Goal: Task Accomplishment & Management: Manage account settings

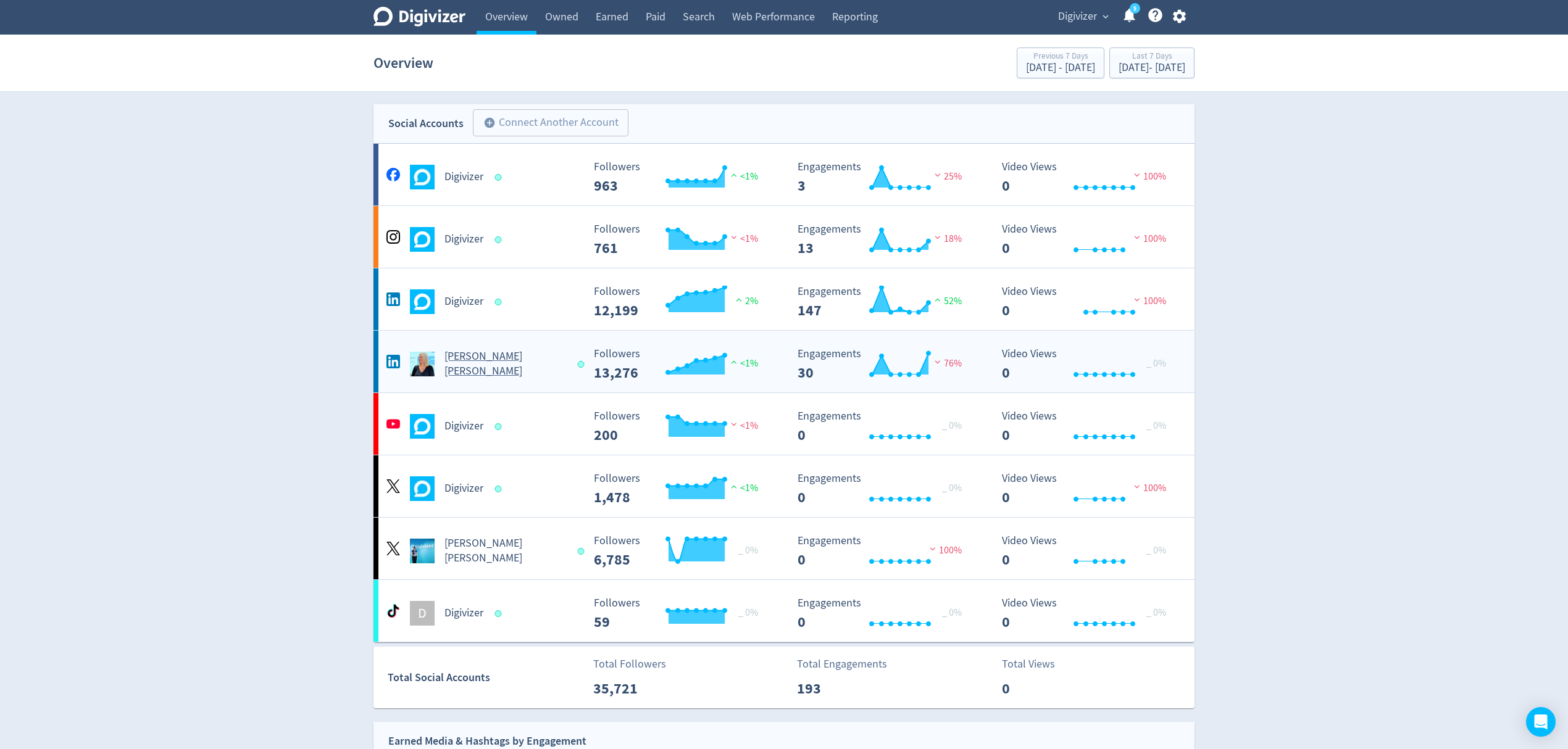
click at [549, 365] on div "[PERSON_NAME] [PERSON_NAME]" at bounding box center [483, 364] width 200 height 30
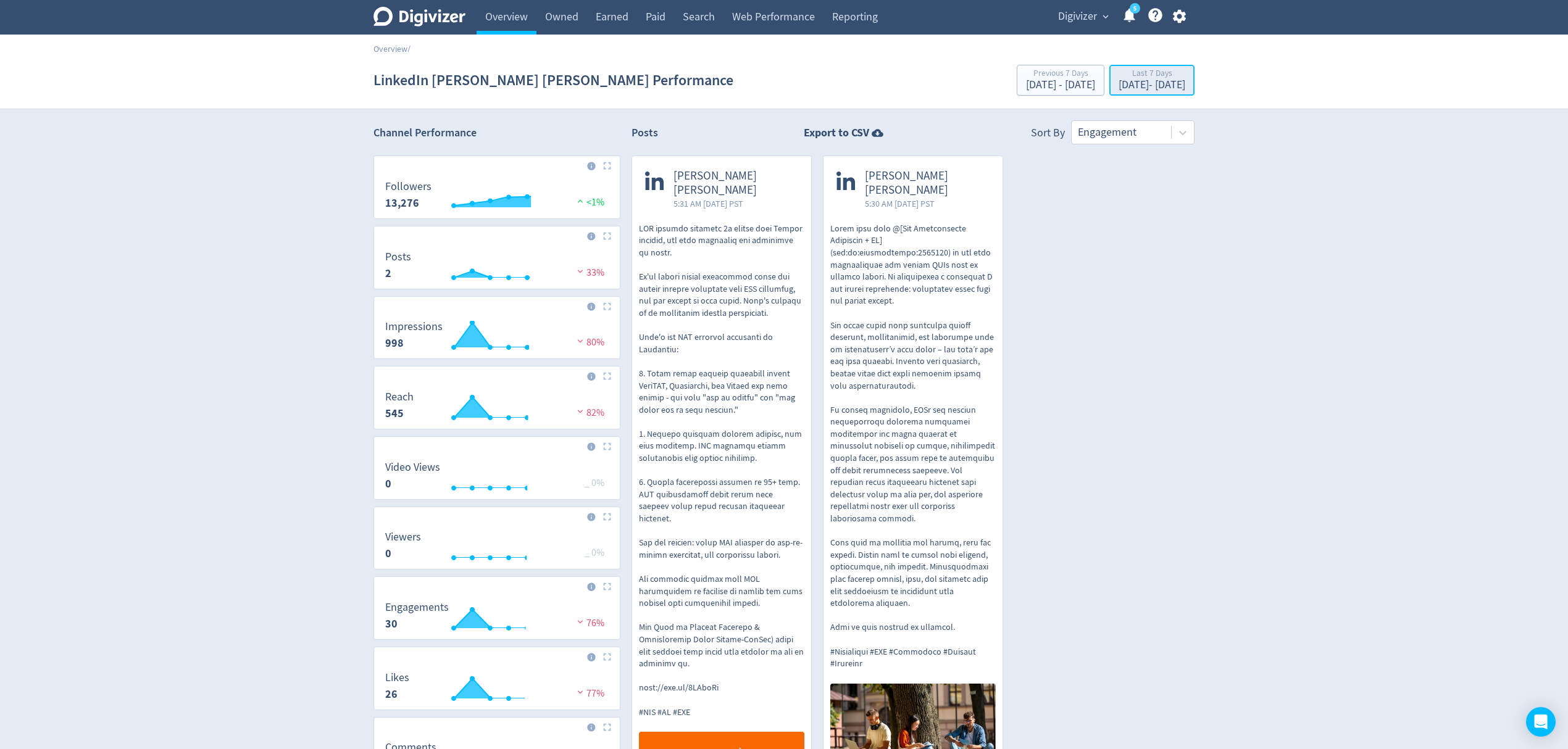
click at [1123, 82] on div "[DATE] - [DATE]" at bounding box center [1152, 86] width 66 height 11
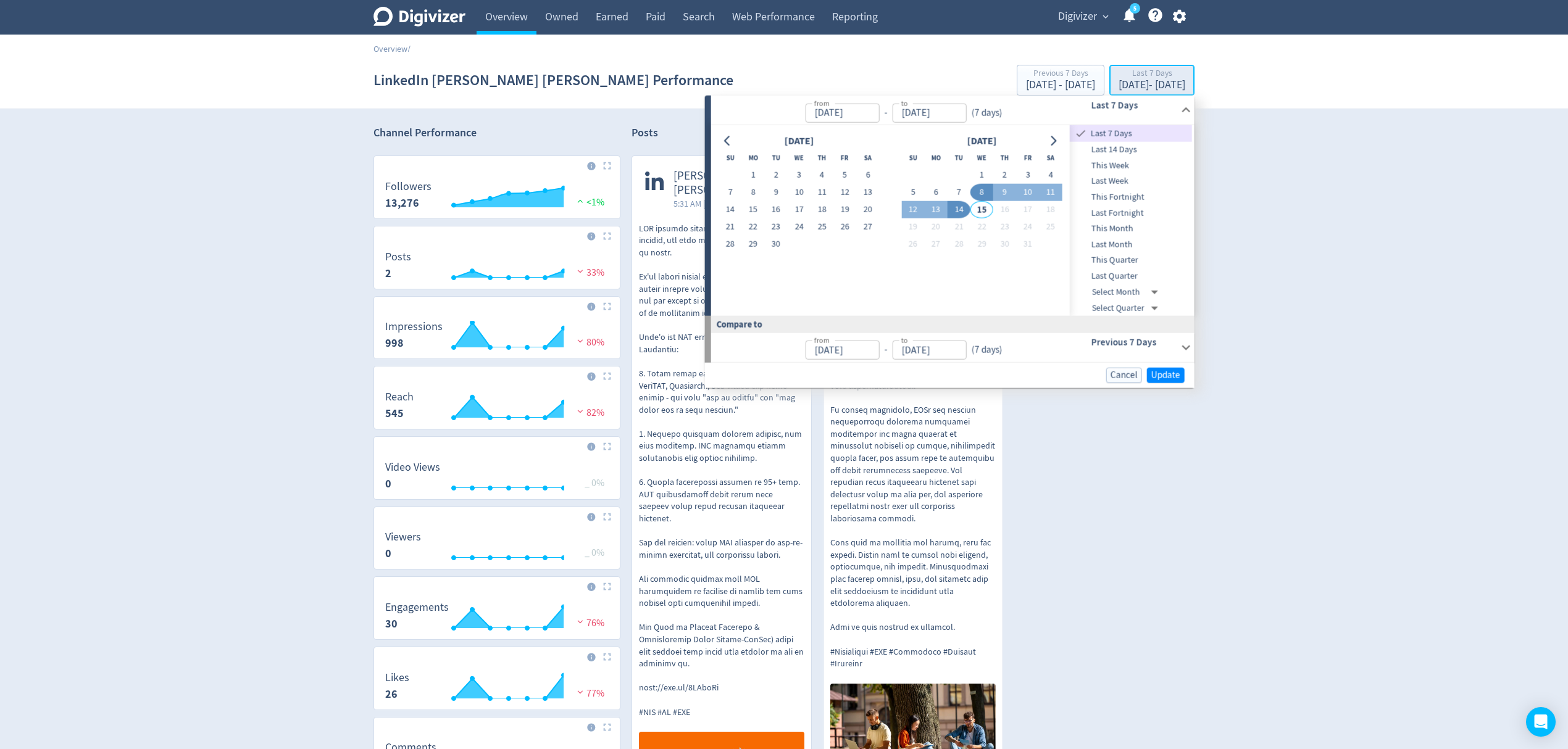
type input "Oct 08, 2025"
type input "[DATE]"
type input "Oct 01, 2025"
type input "Oct 07, 2025"
click at [753, 176] on button "1" at bounding box center [752, 175] width 23 height 17
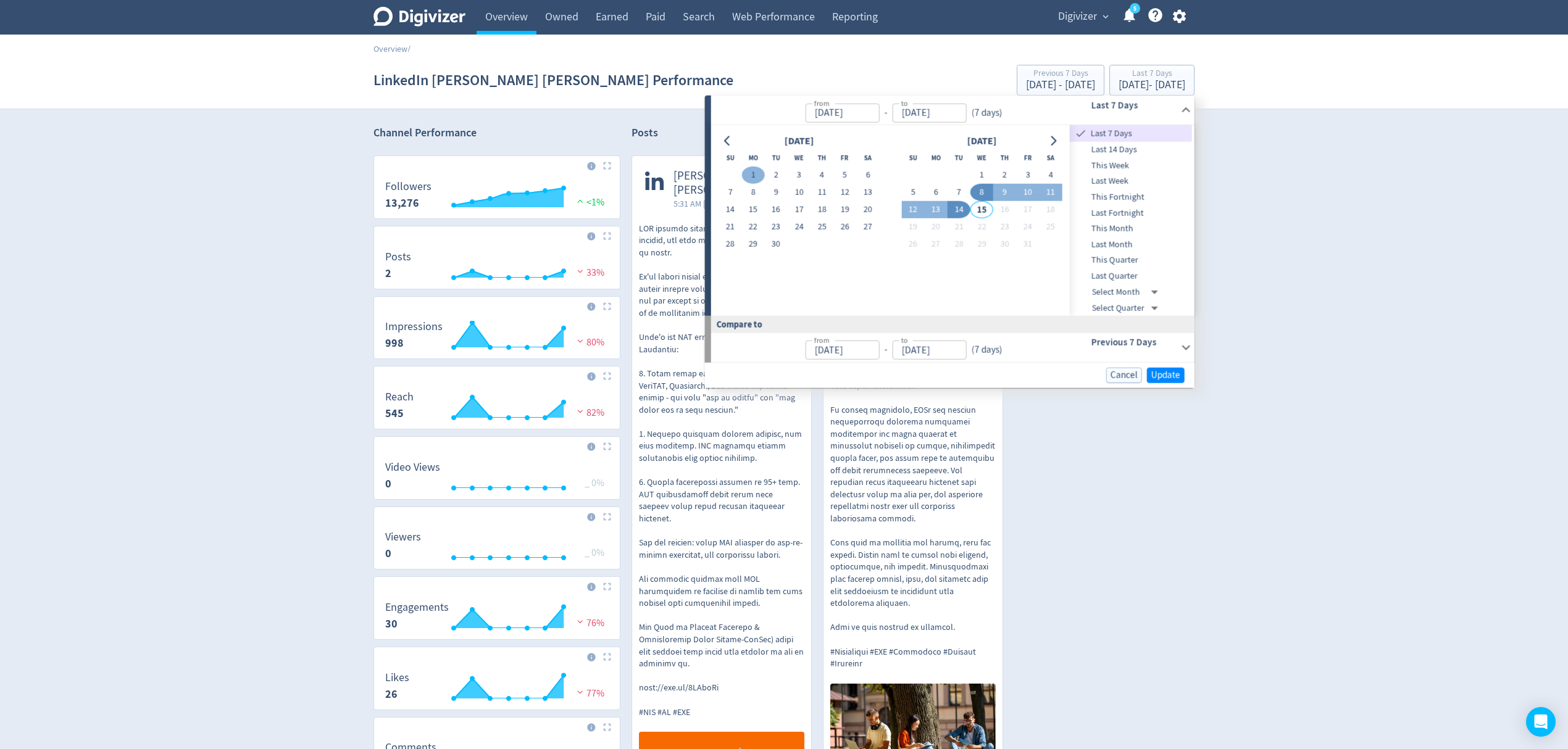
type input "Sep 01, 2025"
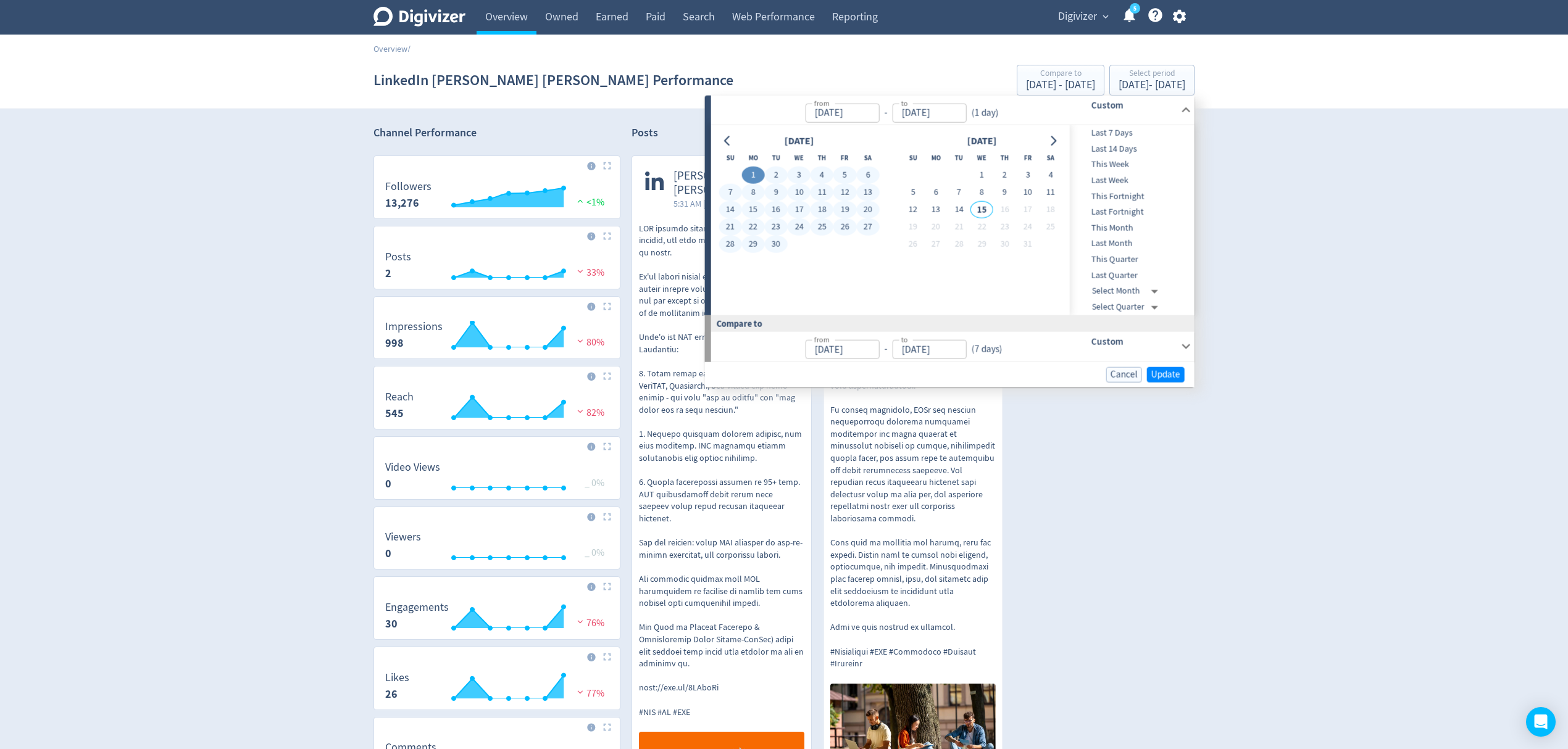
click at [775, 245] on button "30" at bounding box center [776, 244] width 23 height 17
type input "Sep 30, 2025"
type input "Aug 02, 2025"
type input "Aug 31, 2025"
click at [1172, 370] on span "Update" at bounding box center [1166, 374] width 29 height 9
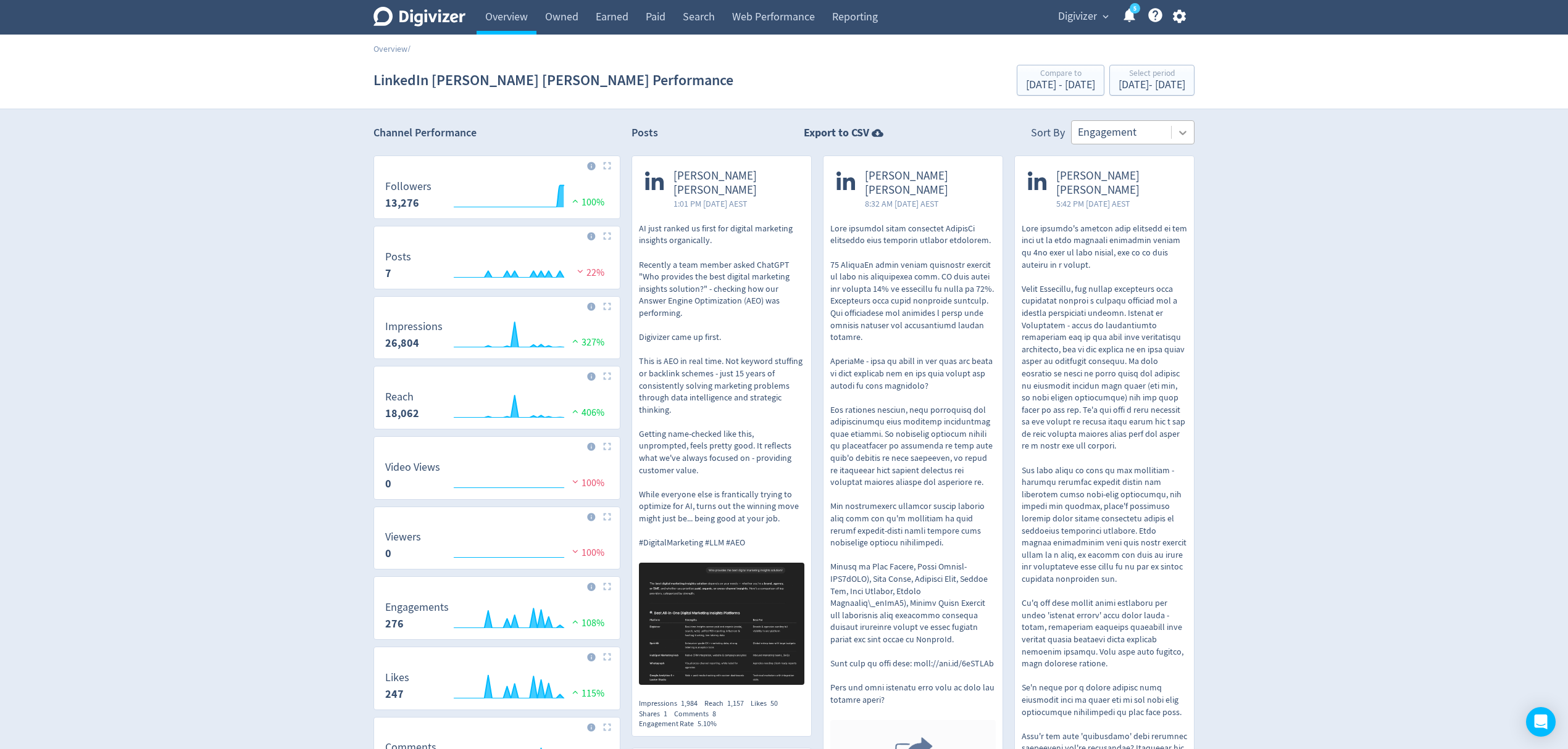
click at [1183, 131] on icon at bounding box center [1182, 133] width 12 height 12
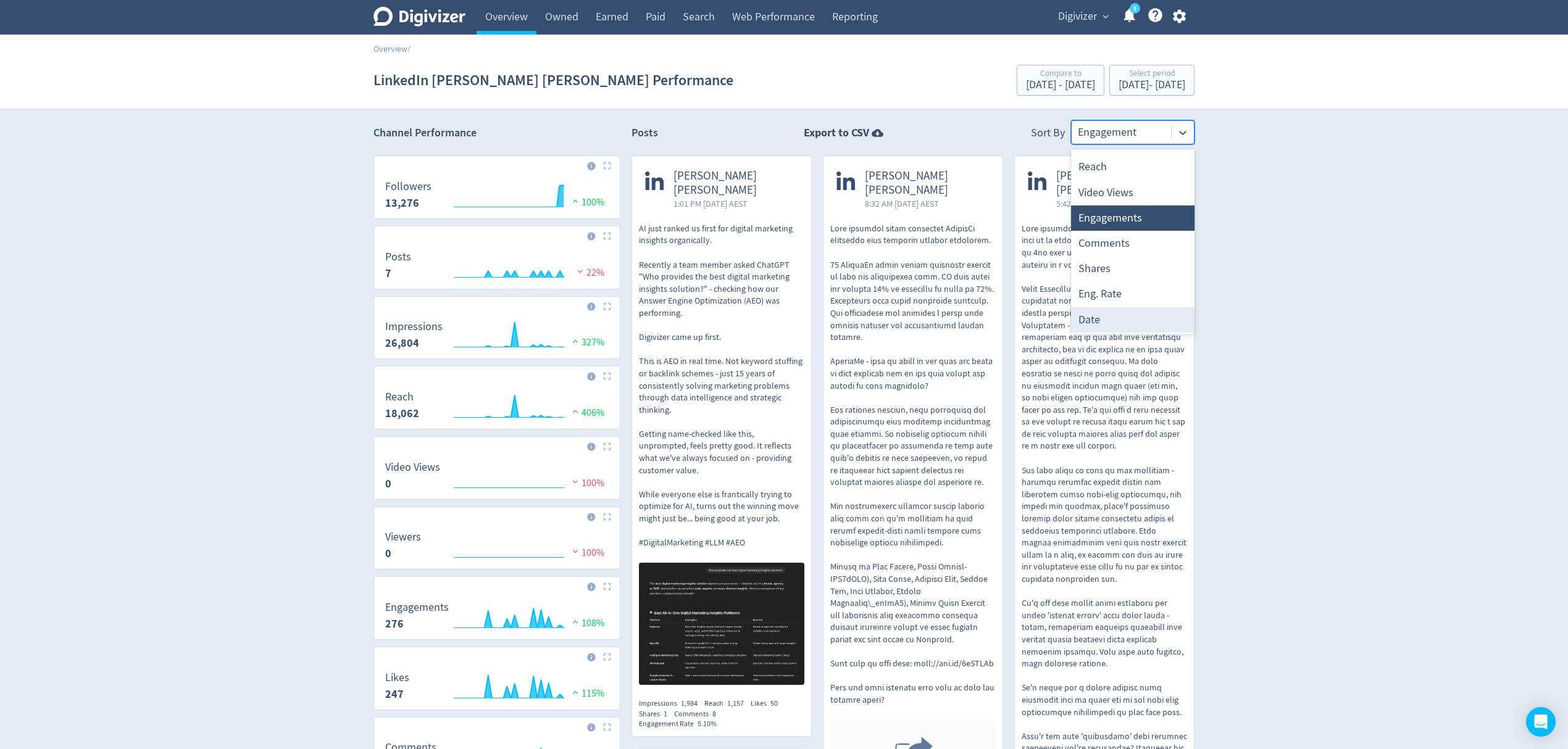
click at [1110, 313] on div "Date" at bounding box center [1132, 319] width 124 height 25
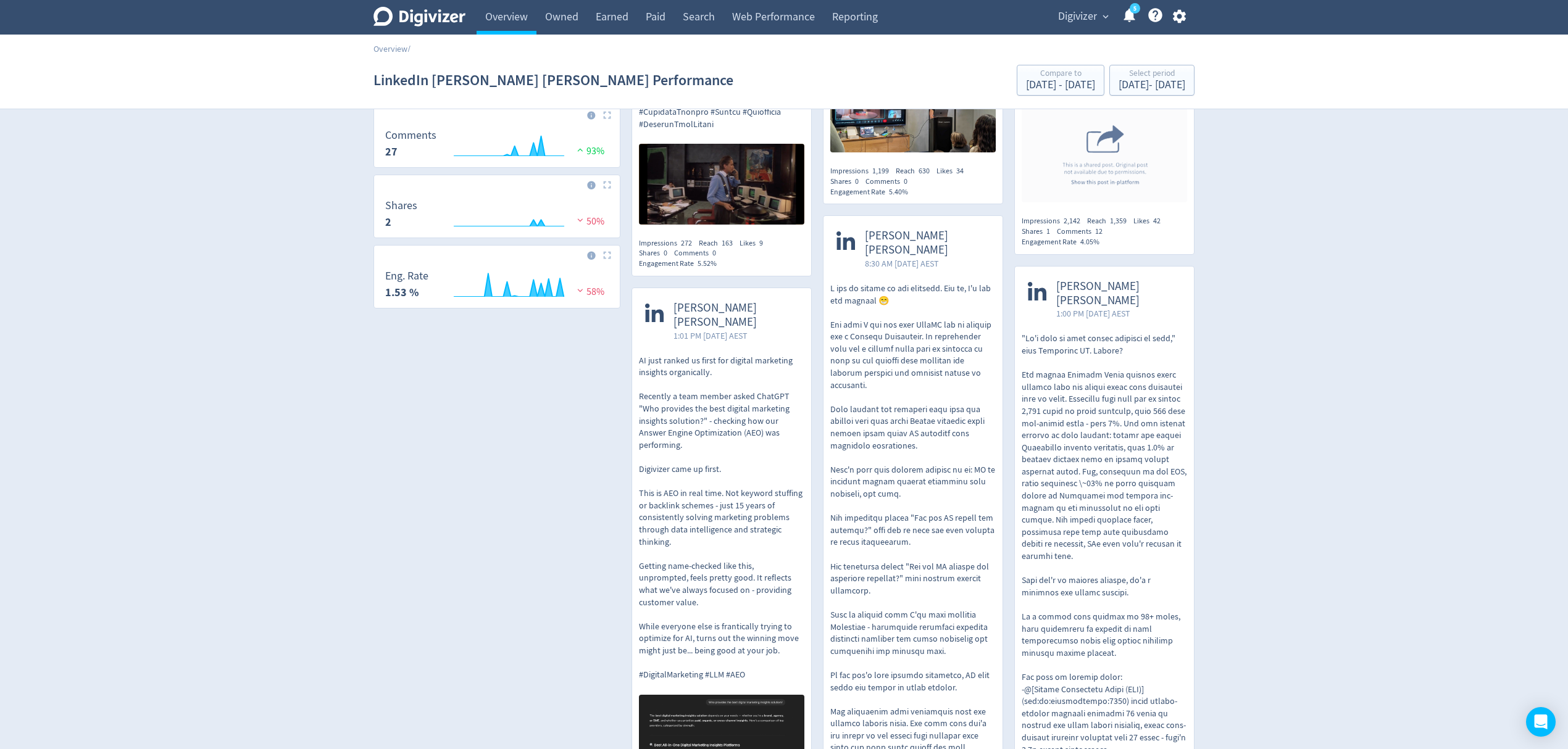
scroll to position [597, 0]
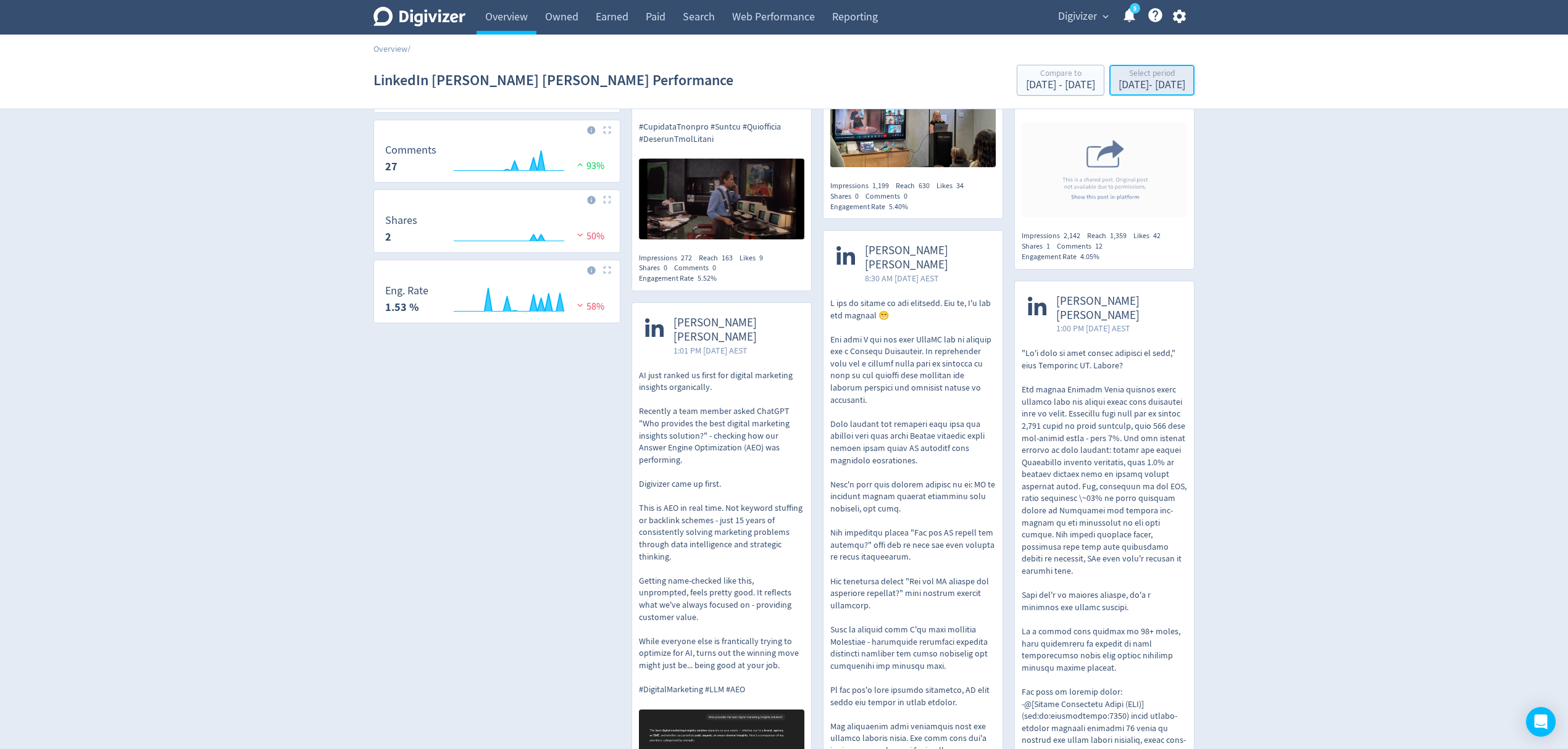
click at [1161, 80] on div "Sep 1, 2025 - Sep 30, 2025" at bounding box center [1152, 86] width 66 height 11
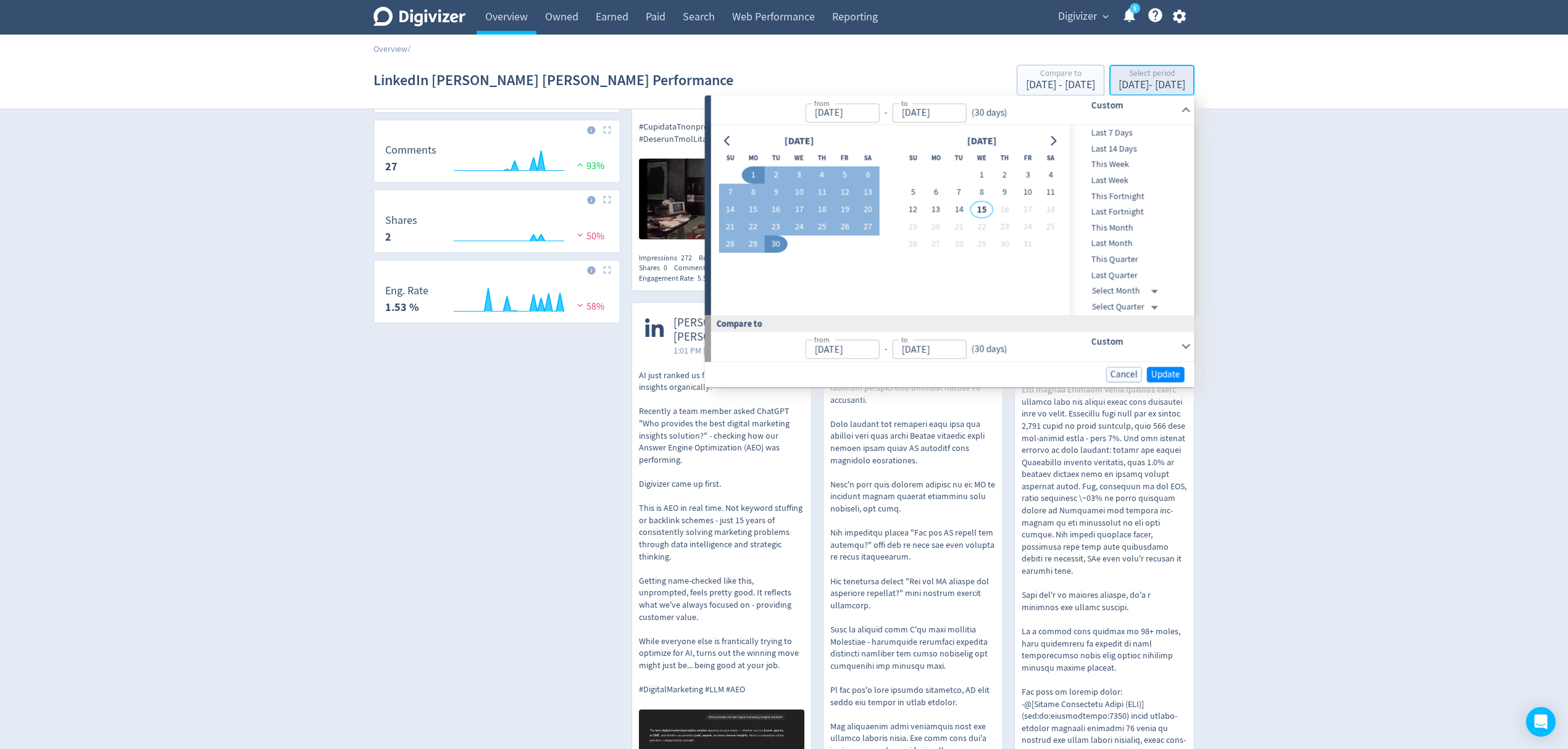
type input "Sep 01, 2025"
type input "Sep 30, 2025"
type input "Aug 02, 2025"
type input "Aug 31, 2025"
click at [1033, 191] on button "10" at bounding box center [1027, 192] width 23 height 17
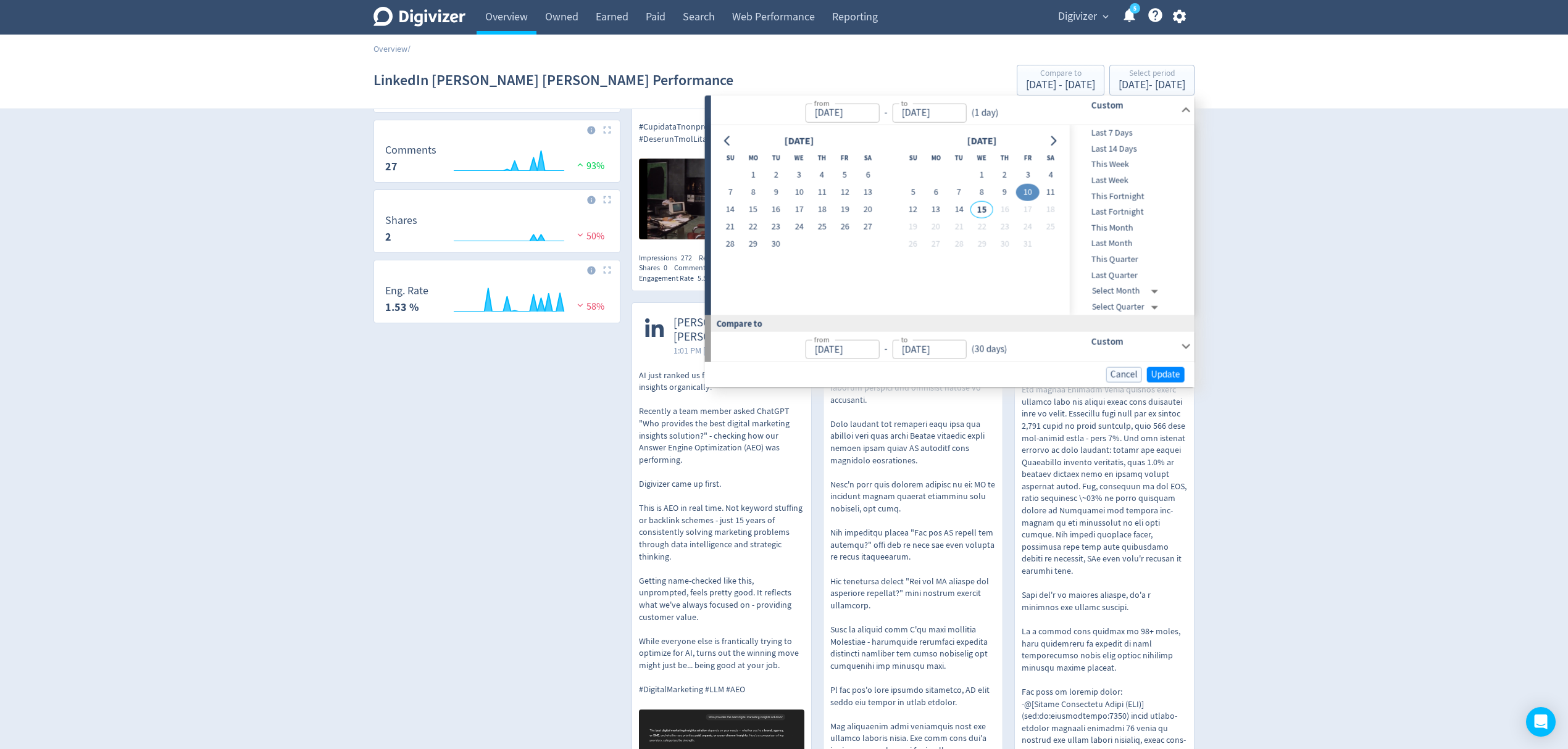
type input "Oct 10, 2025"
click at [799, 195] on button "10" at bounding box center [799, 192] width 23 height 17
type input "Sep 10, 2025"
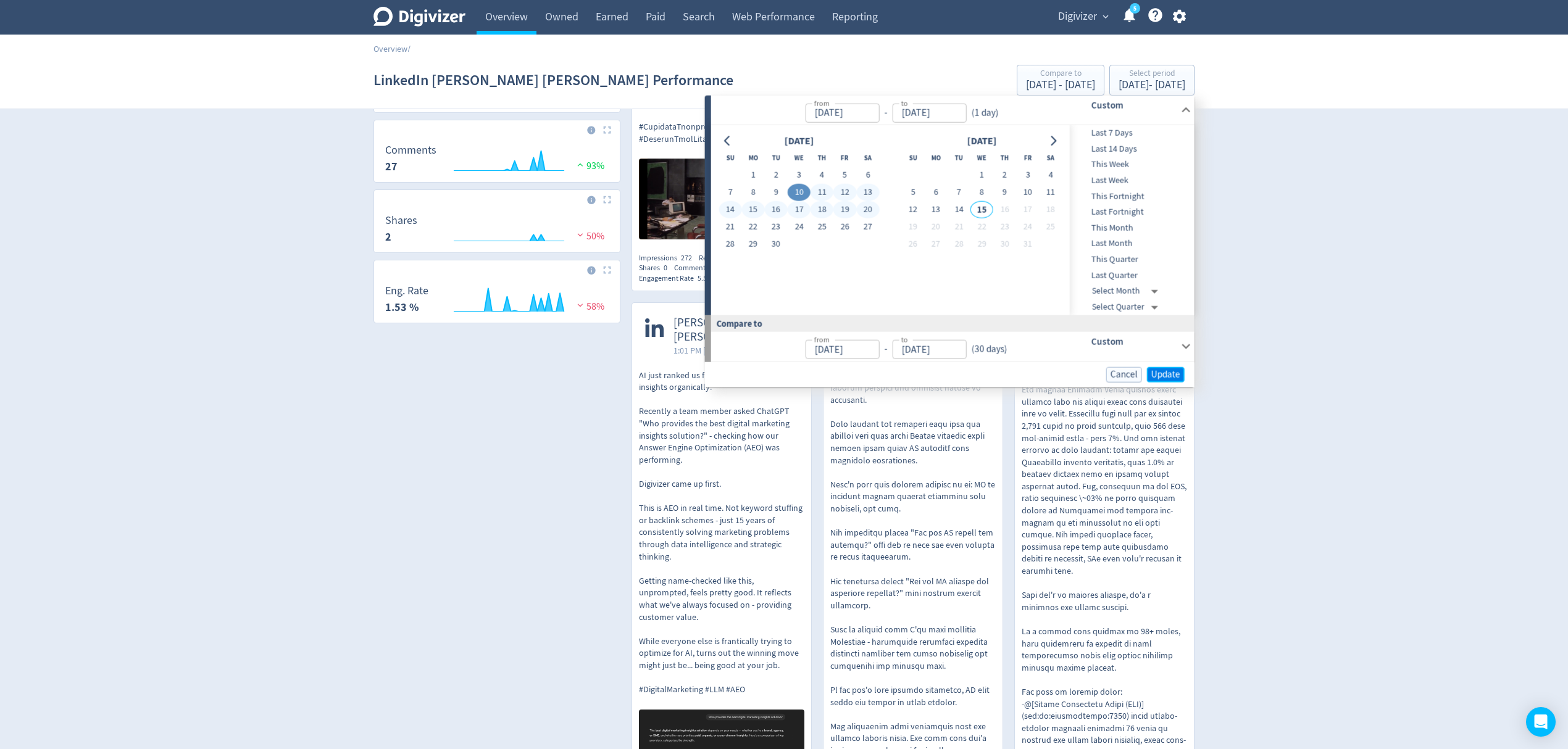
click at [1165, 374] on span "Update" at bounding box center [1166, 374] width 29 height 9
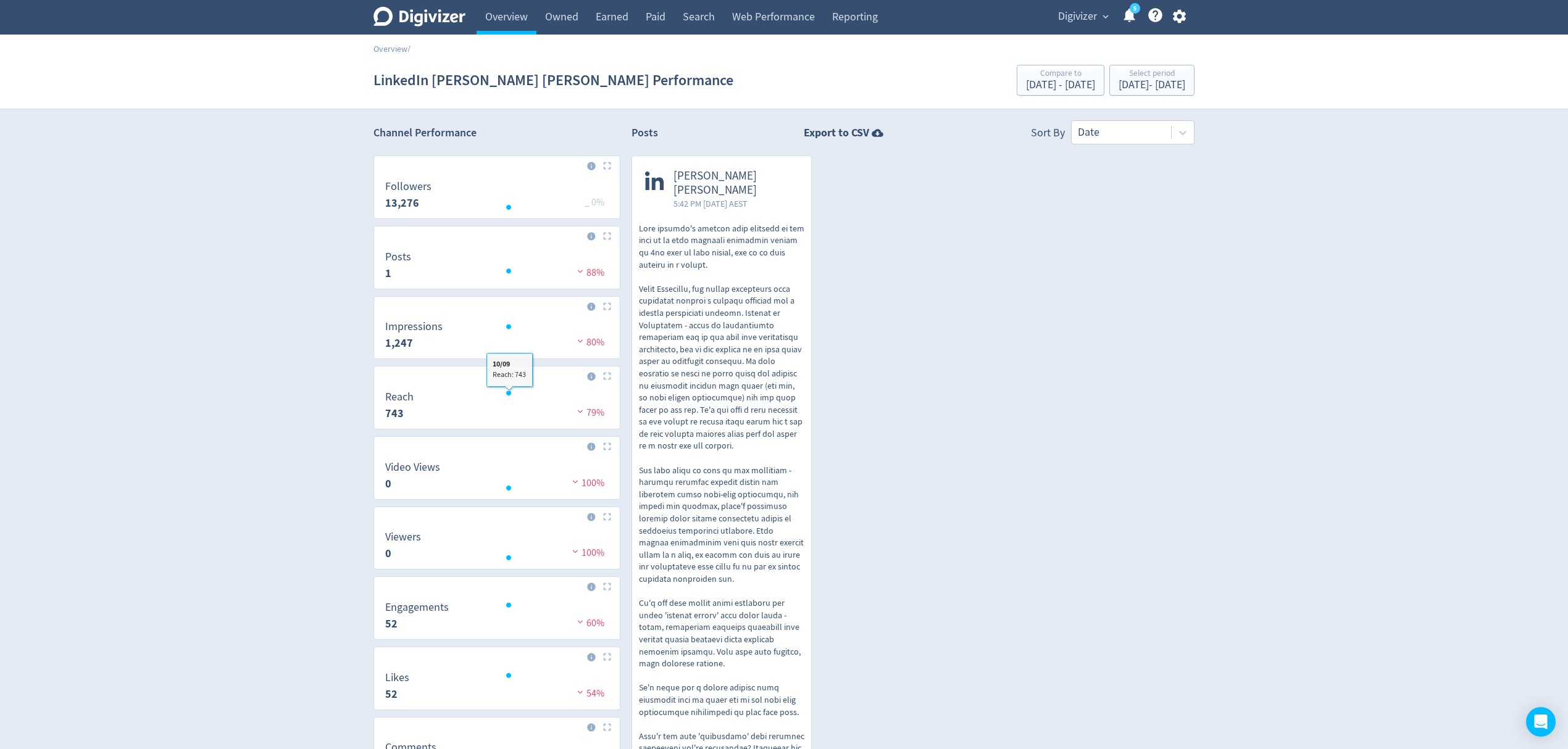
click at [712, 435] on p at bounding box center [722, 513] width 166 height 581
click at [860, 15] on link "Reporting" at bounding box center [855, 17] width 63 height 35
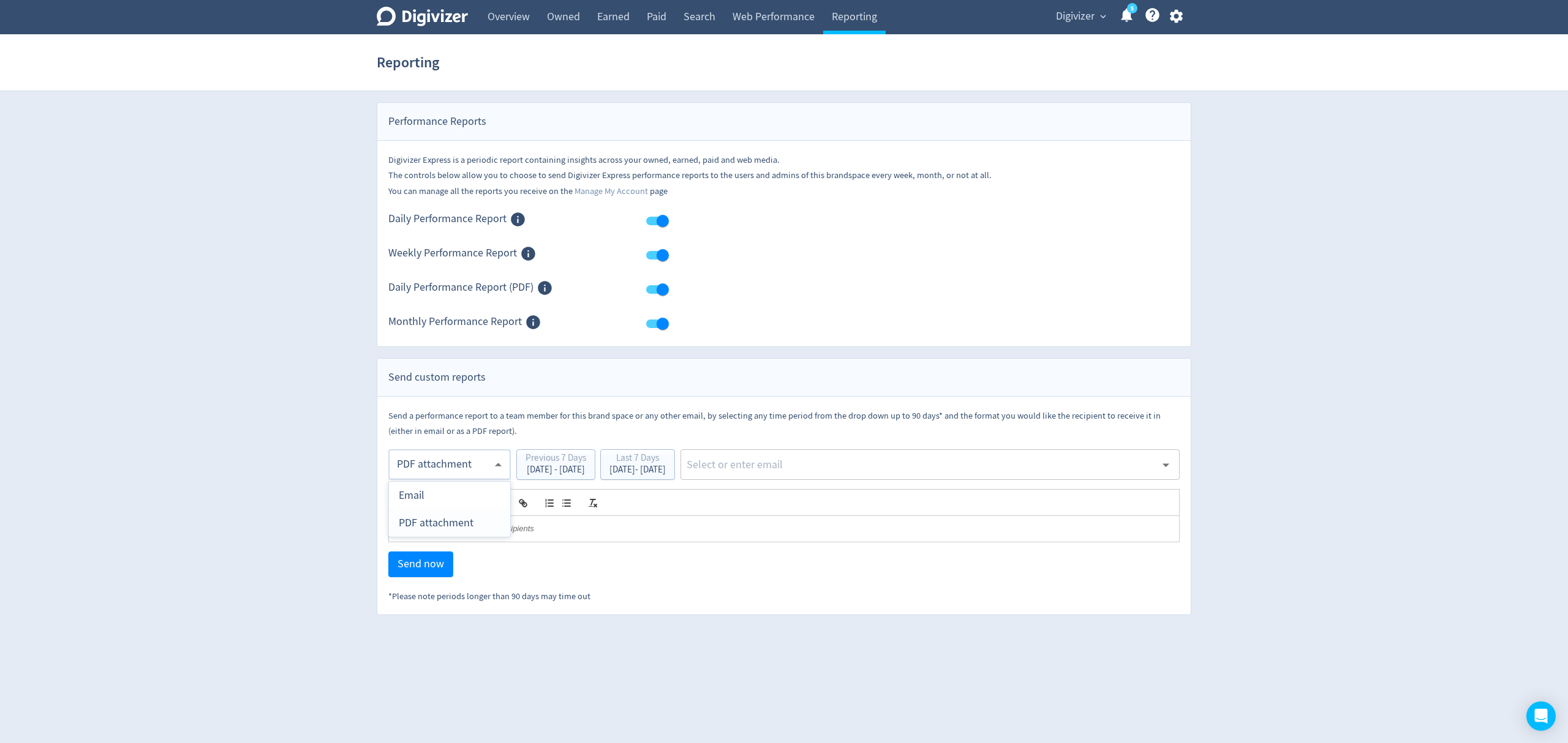
click at [450, 466] on body "Digivizer Logo Mark Digivizer Logo Overview Owned Earned Paid Search Web Perfor…" at bounding box center [784, 308] width 1568 height 616
click at [442, 522] on div "PDF attachment" at bounding box center [449, 523] width 102 height 27
click at [665, 474] on div "Oct 8, 2025 - Oct 14, 2025" at bounding box center [637, 470] width 56 height 9
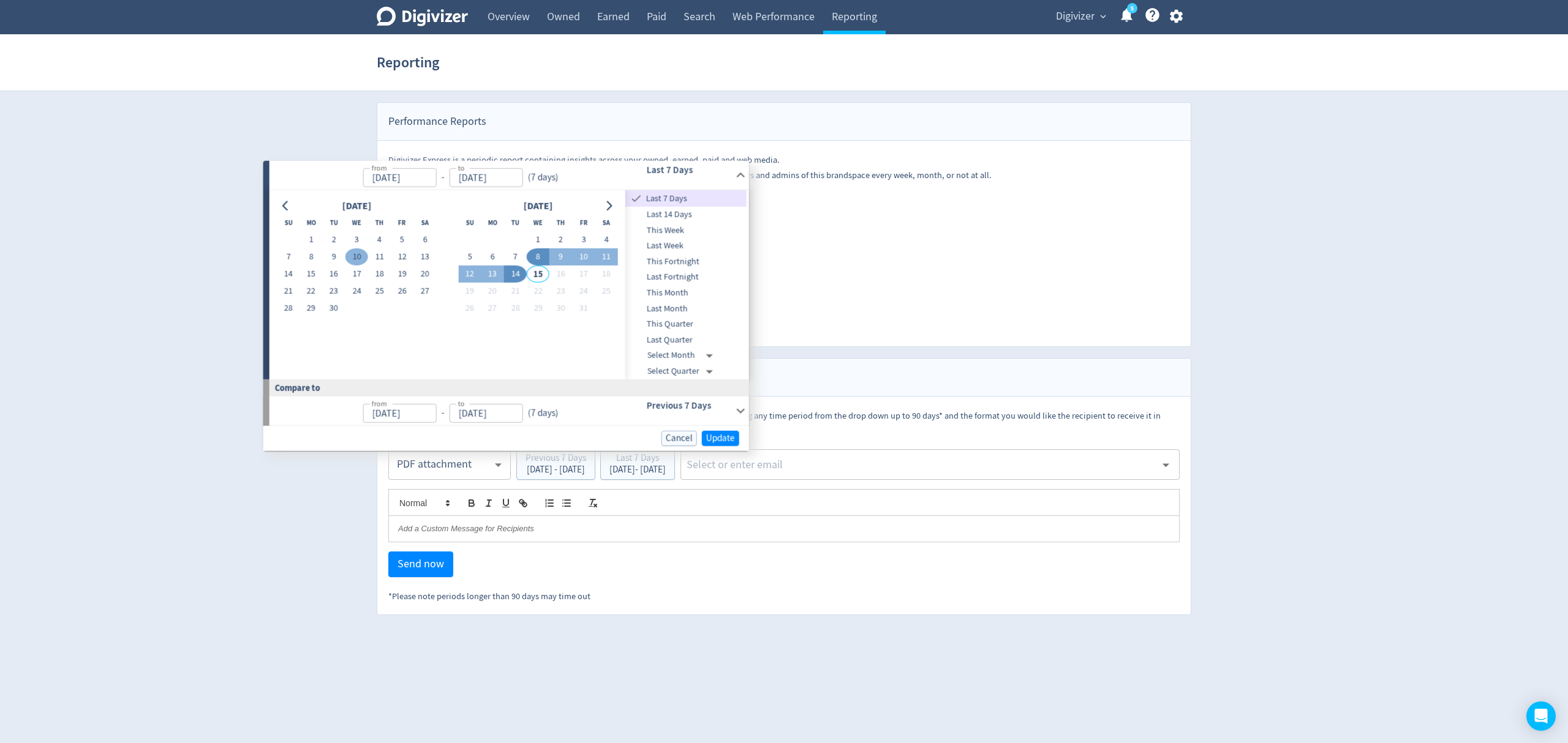
click at [358, 260] on button "10" at bounding box center [357, 256] width 22 height 17
type input "Sep 10, 2025"
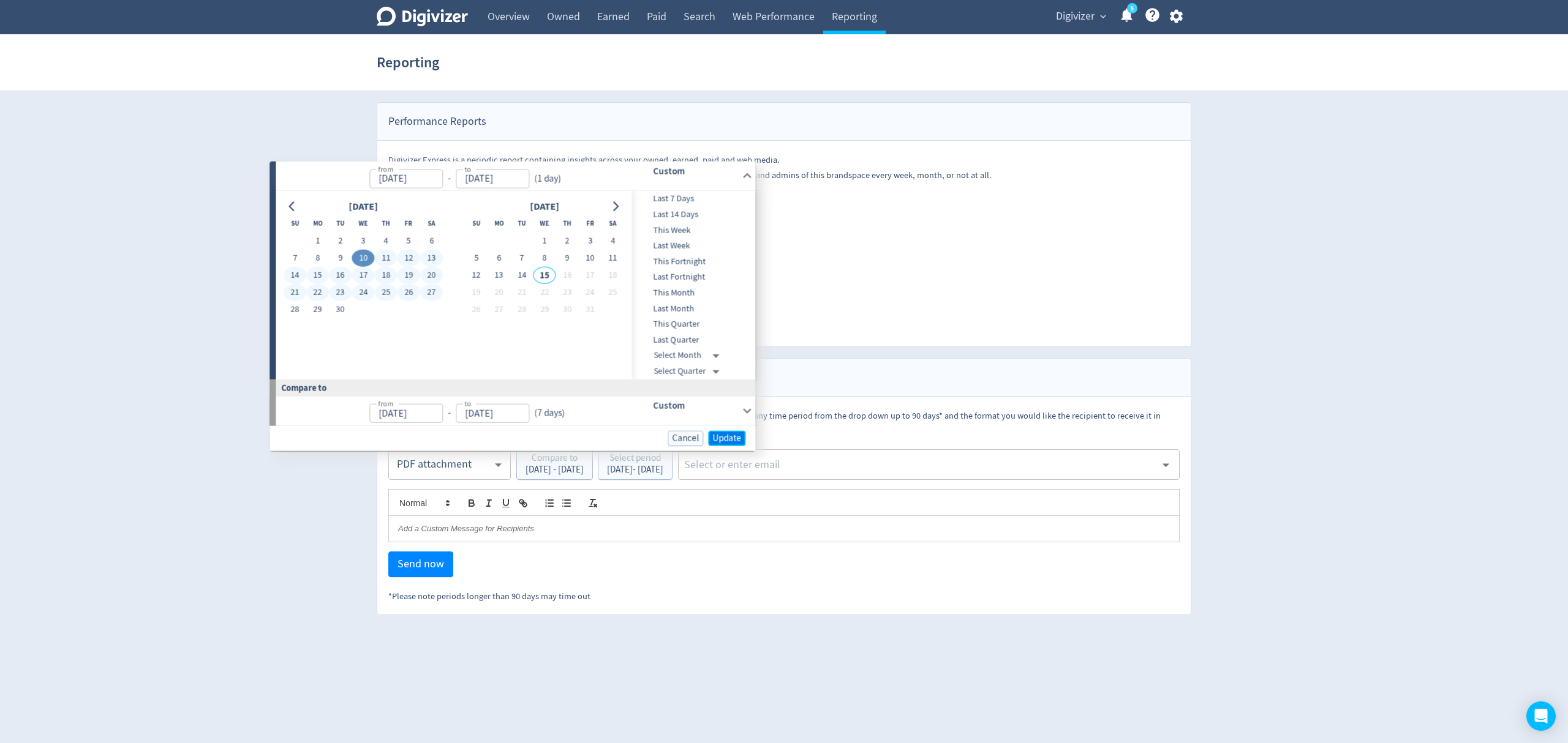
click at [730, 442] on span "Update" at bounding box center [726, 438] width 29 height 9
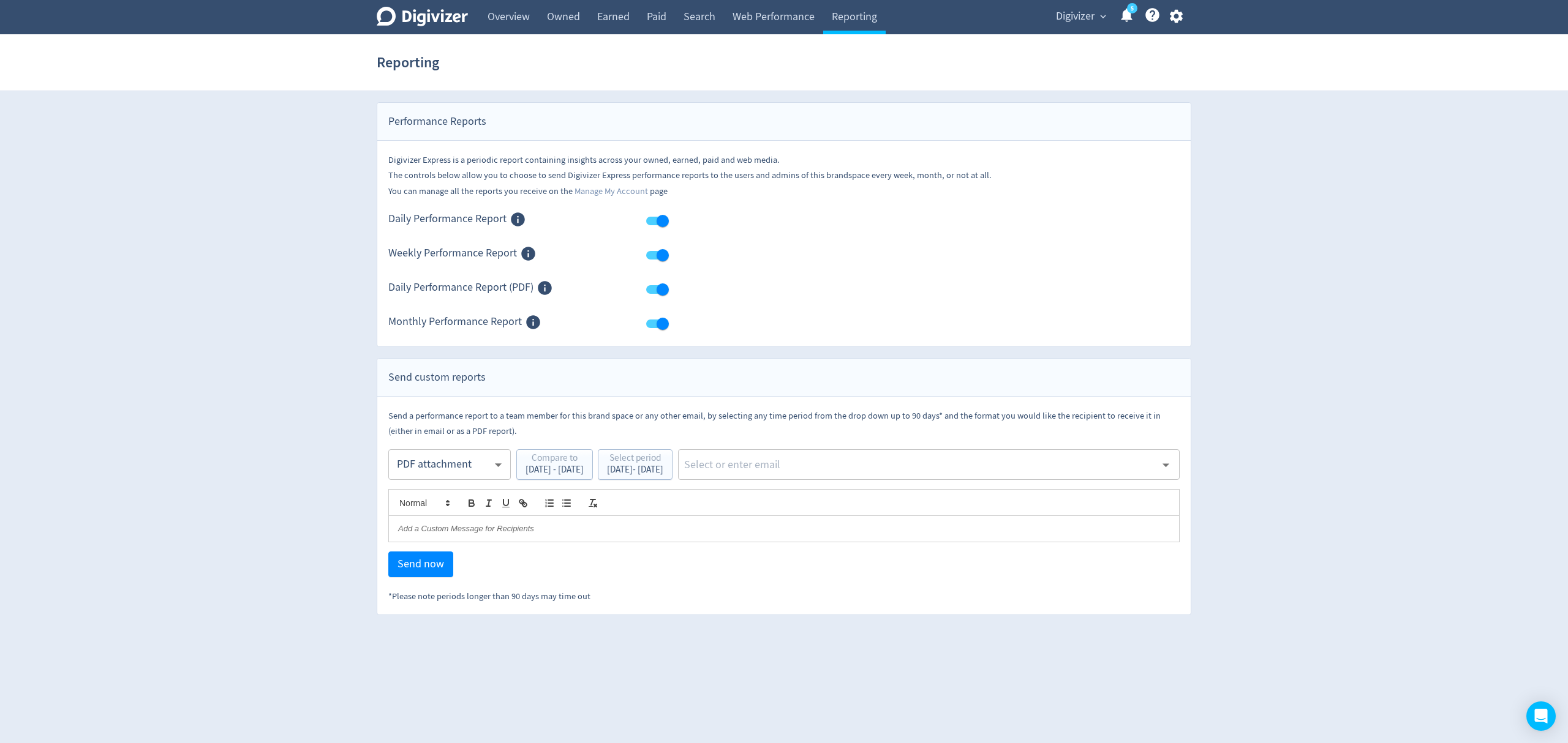
click at [782, 457] on input "text" at bounding box center [919, 464] width 473 height 18
type input "malyn"
click at [808, 500] on li "[EMAIL_ADDRESS][PERSON_NAME][DOMAIN_NAME]" at bounding box center [971, 499] width 418 height 24
click at [420, 559] on span "Send now" at bounding box center [421, 564] width 46 height 11
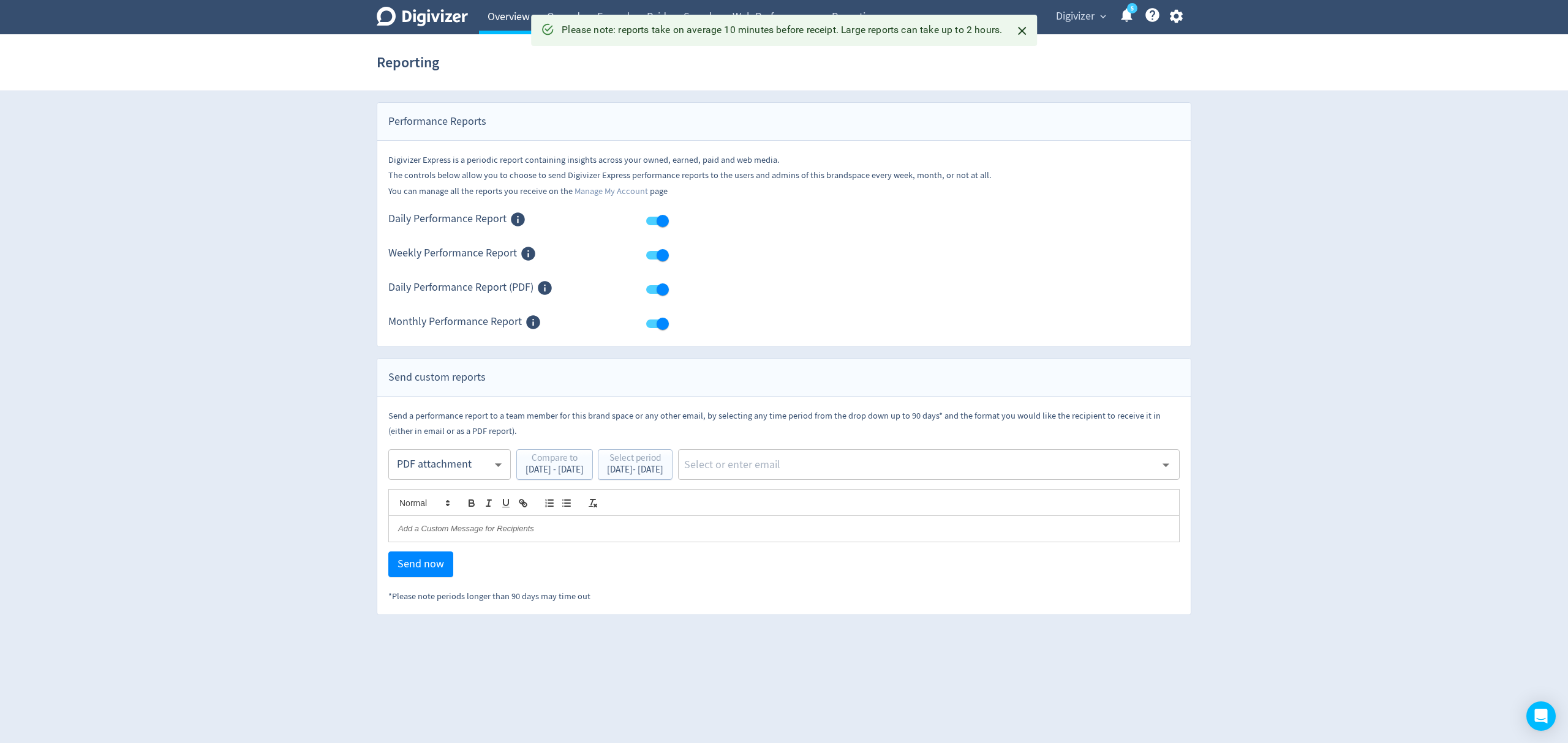
click at [499, 18] on link "Overview" at bounding box center [508, 17] width 59 height 34
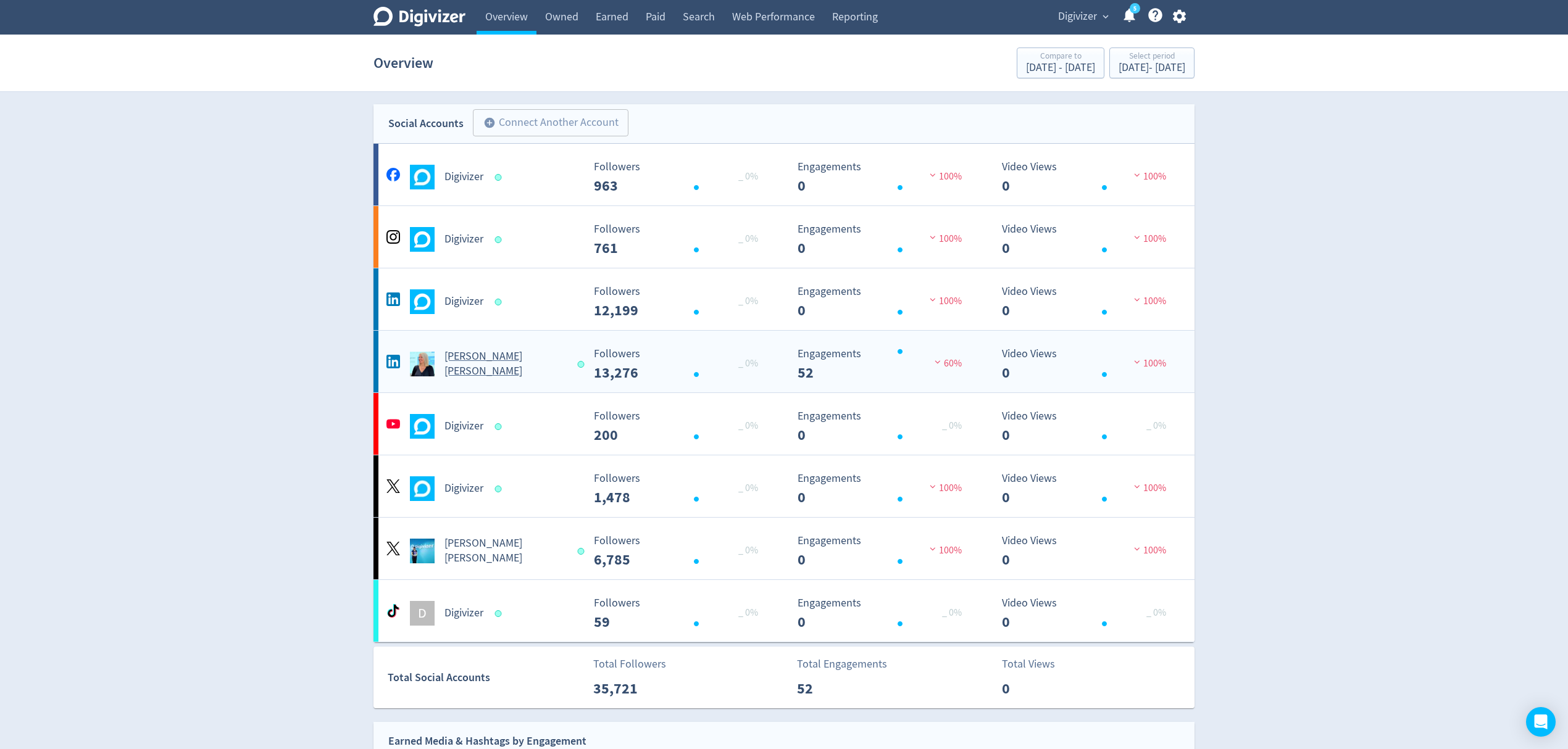
click at [566, 370] on div "[PERSON_NAME] [PERSON_NAME]" at bounding box center [483, 364] width 200 height 30
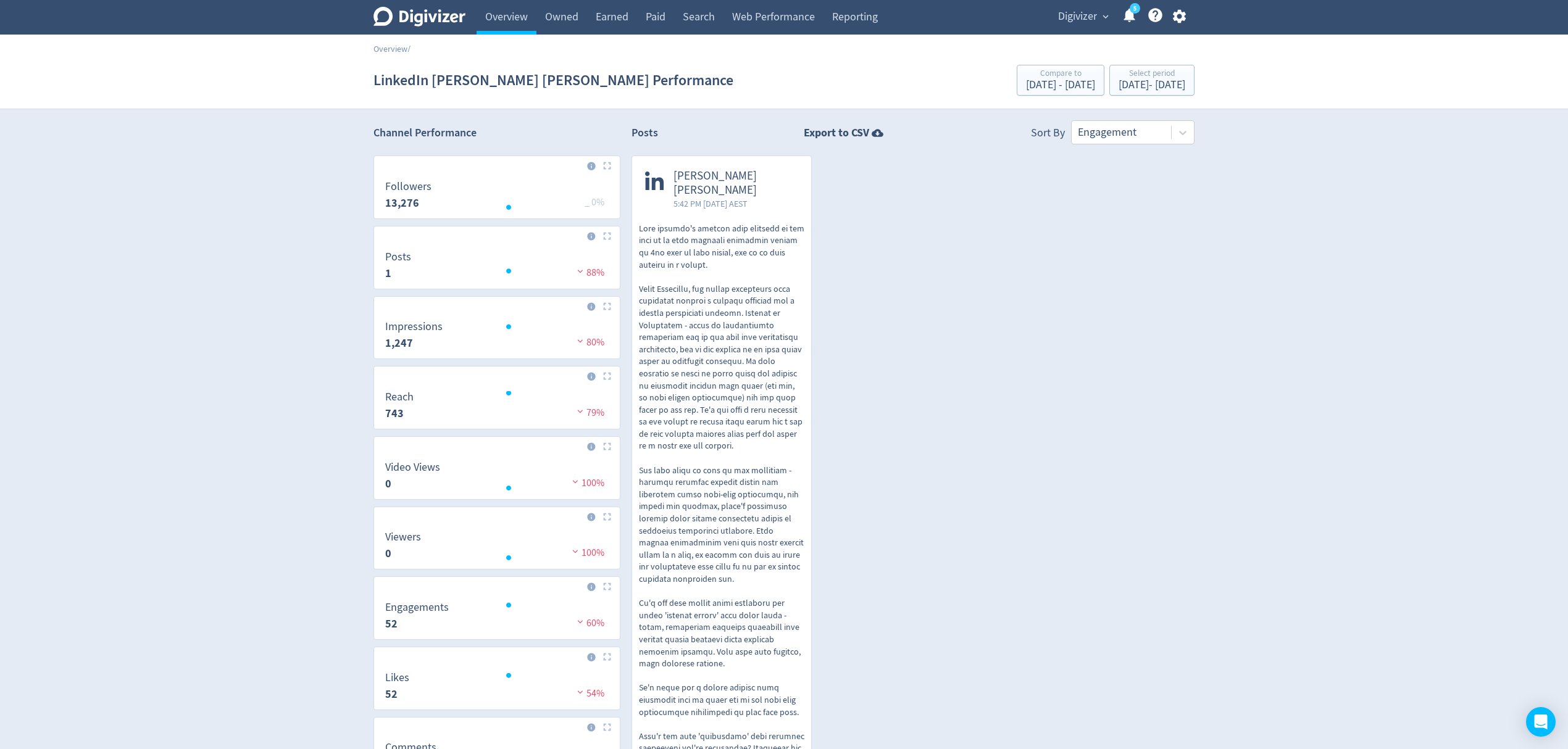
drag, startPoint x: 512, startPoint y: 25, endPoint x: 571, endPoint y: 42, distance: 61.4
click at [512, 25] on link "Overview" at bounding box center [507, 17] width 60 height 35
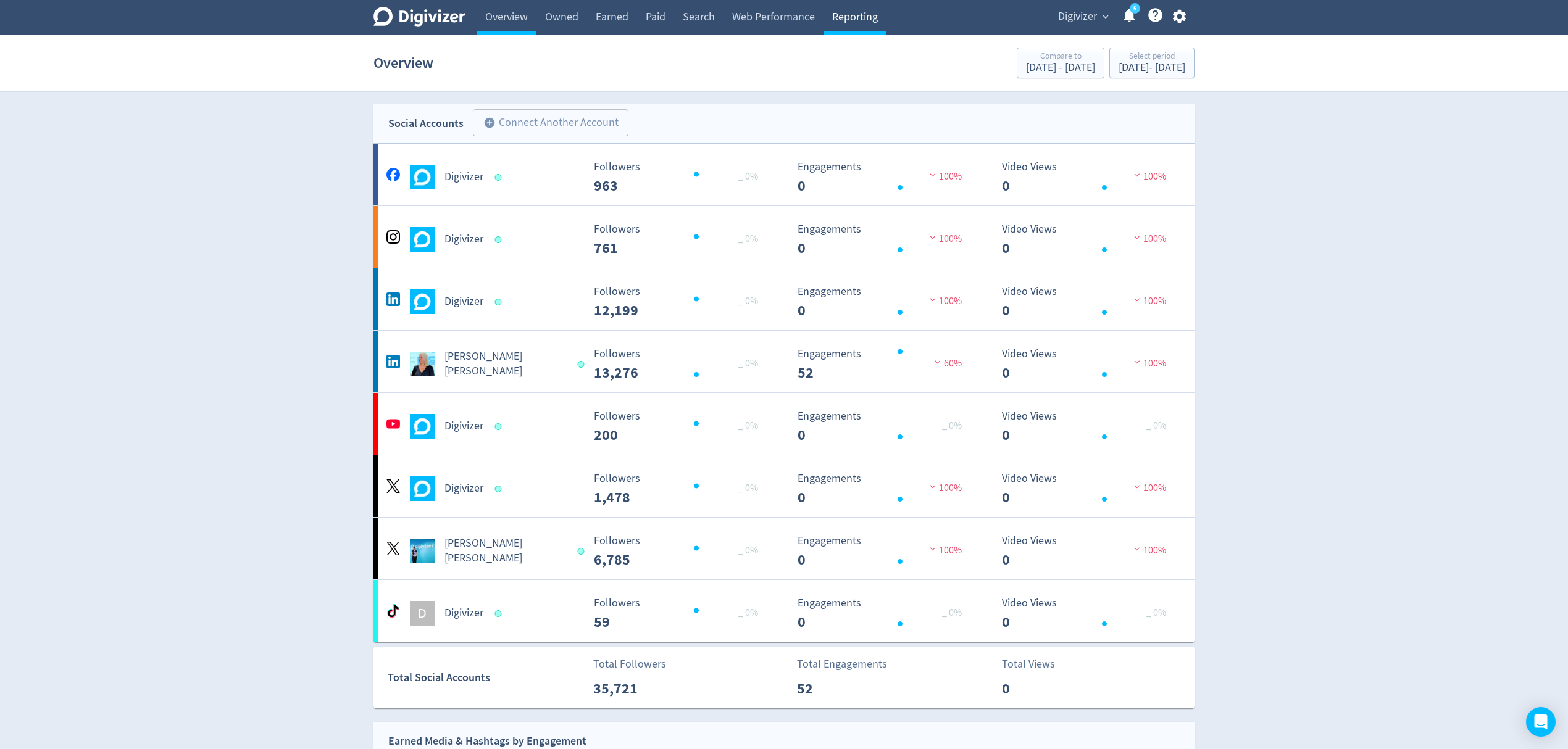
click at [857, 16] on link "Reporting" at bounding box center [855, 17] width 63 height 35
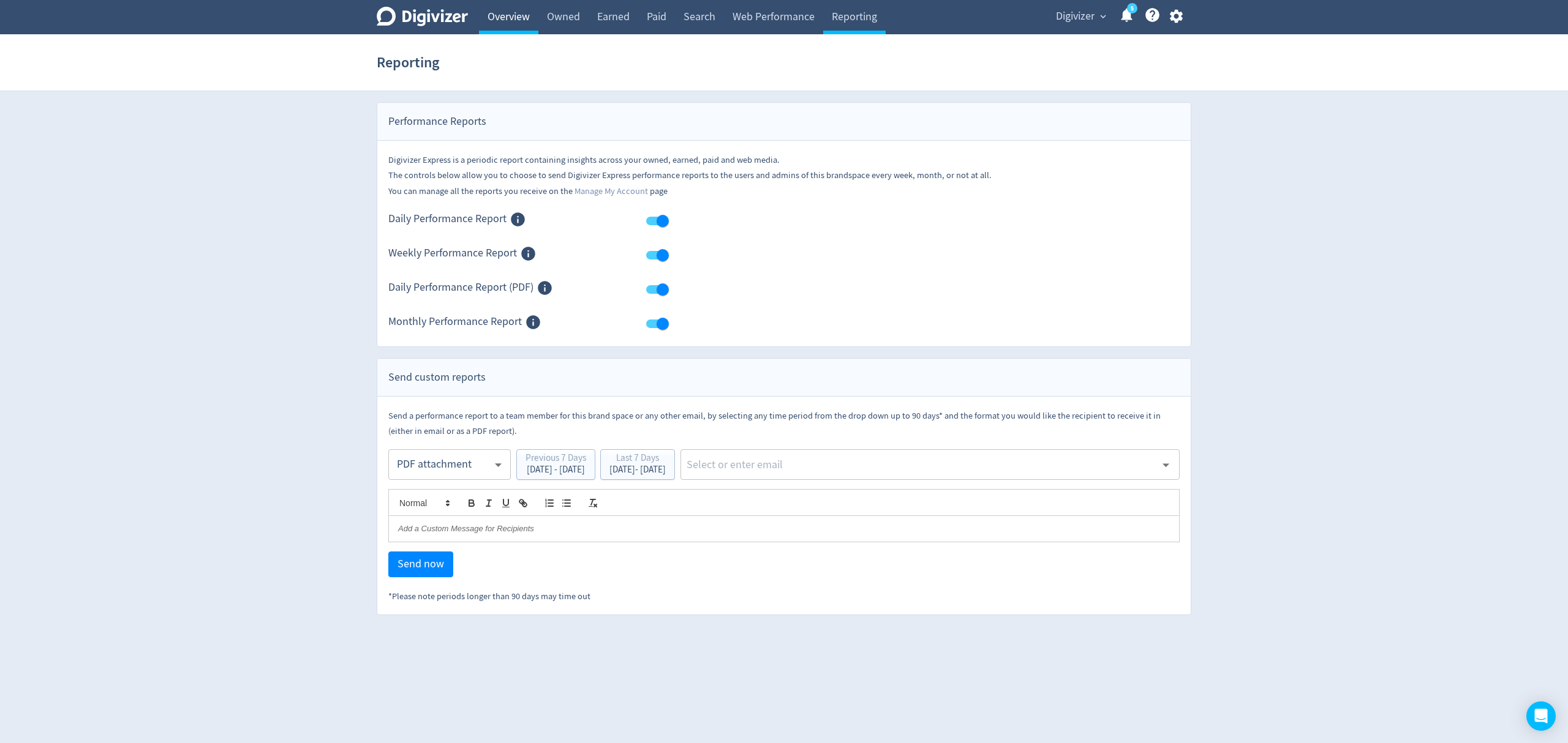
click at [497, 10] on link "Overview" at bounding box center [508, 17] width 59 height 34
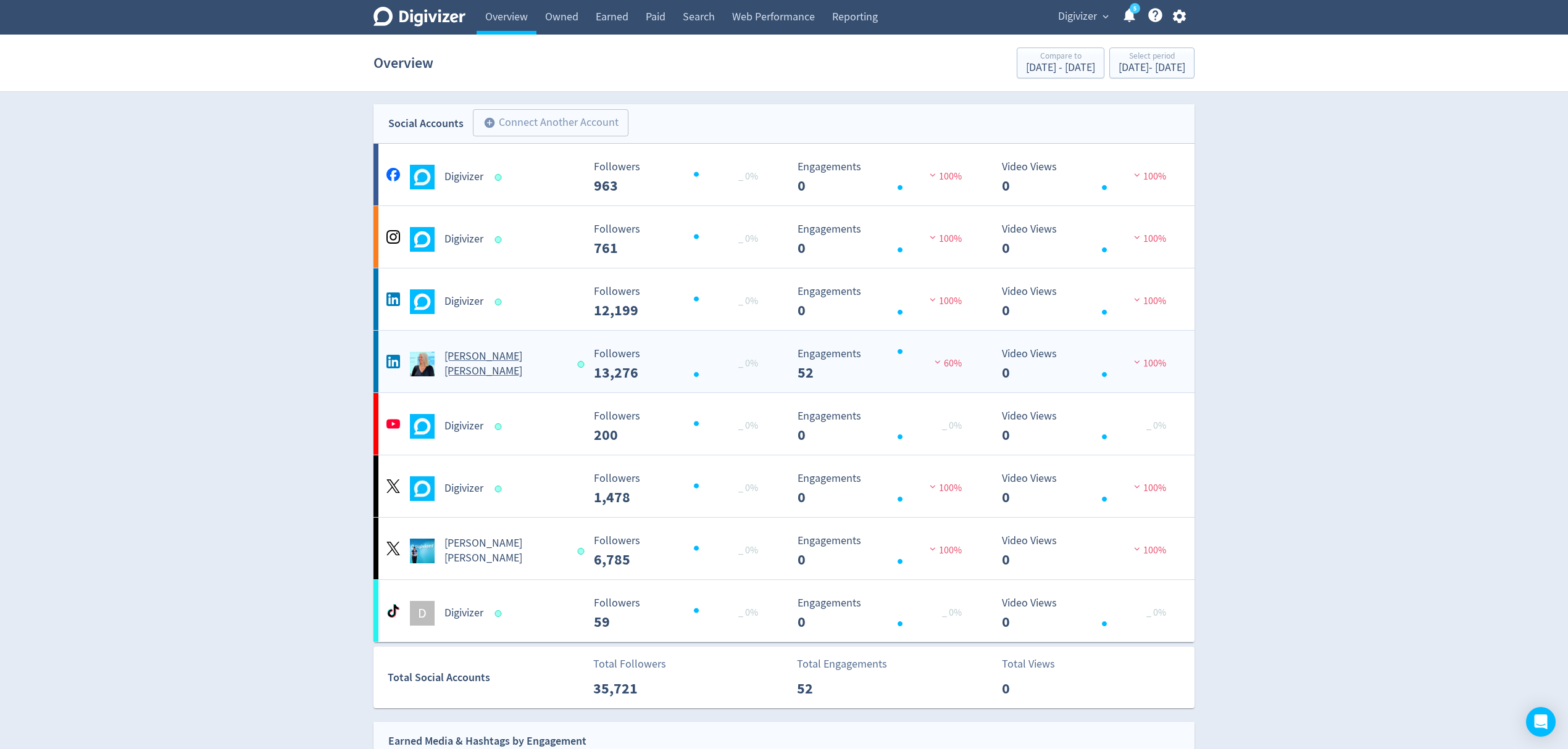
click at [502, 385] on Russo-platform2 "Emma Lo Russo Created with Highcharts 10.3.3 Followers 13,276 _ 0% Created with…" at bounding box center [784, 361] width 821 height 61
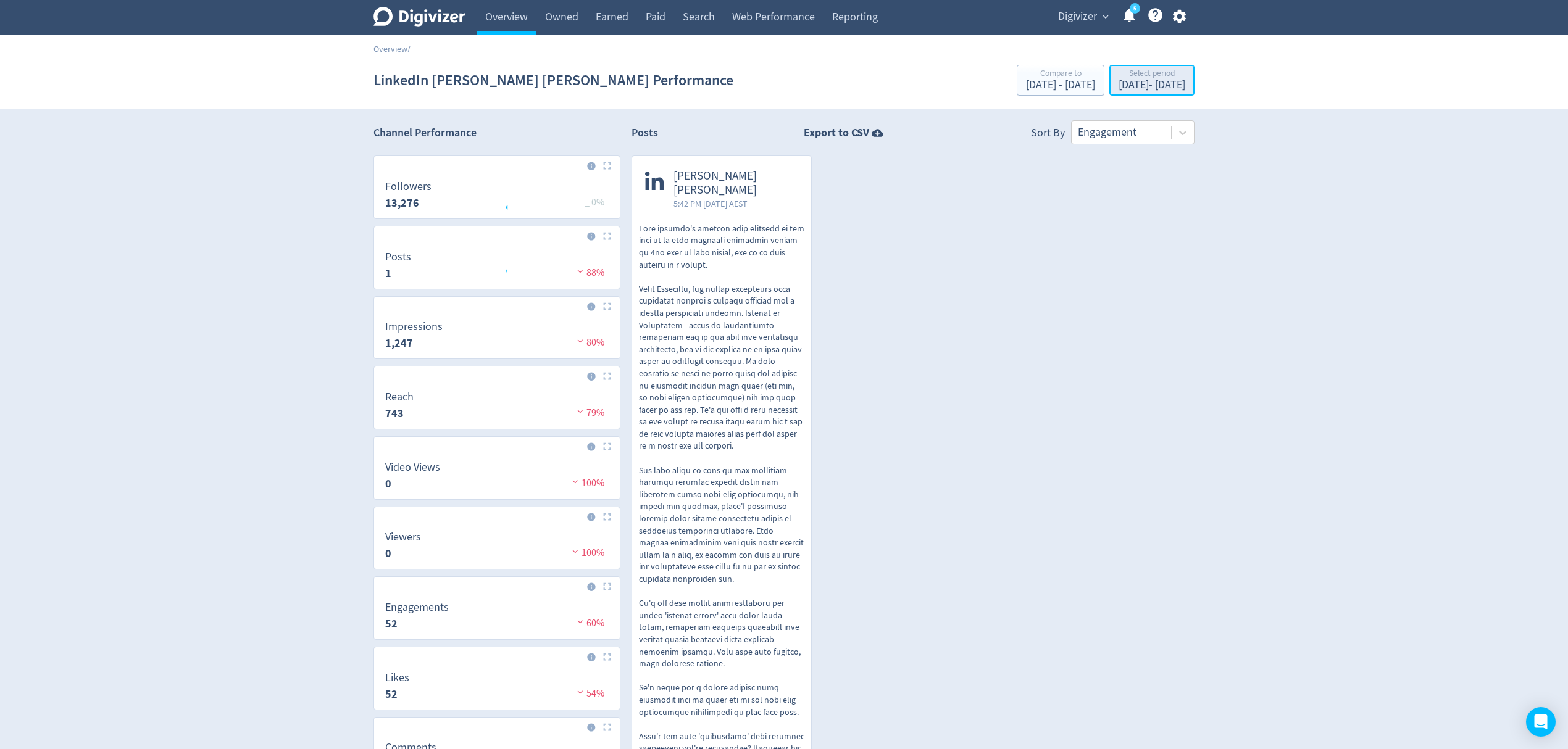
click at [1157, 75] on div "Select period" at bounding box center [1152, 74] width 66 height 11
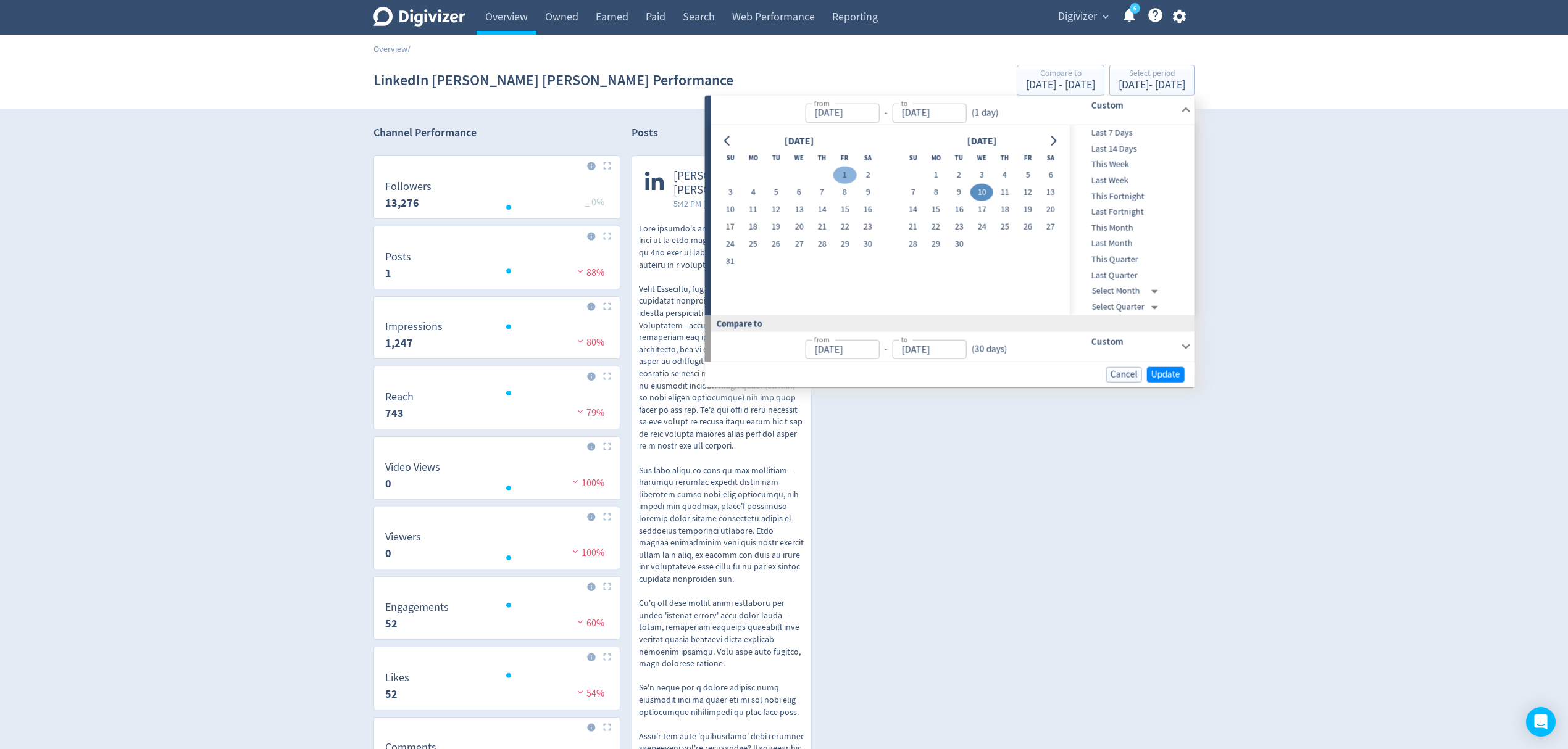
click at [837, 175] on button "1" at bounding box center [845, 175] width 23 height 17
type input "Aug 01, 2025"
click at [1176, 373] on span "Update" at bounding box center [1166, 374] width 29 height 9
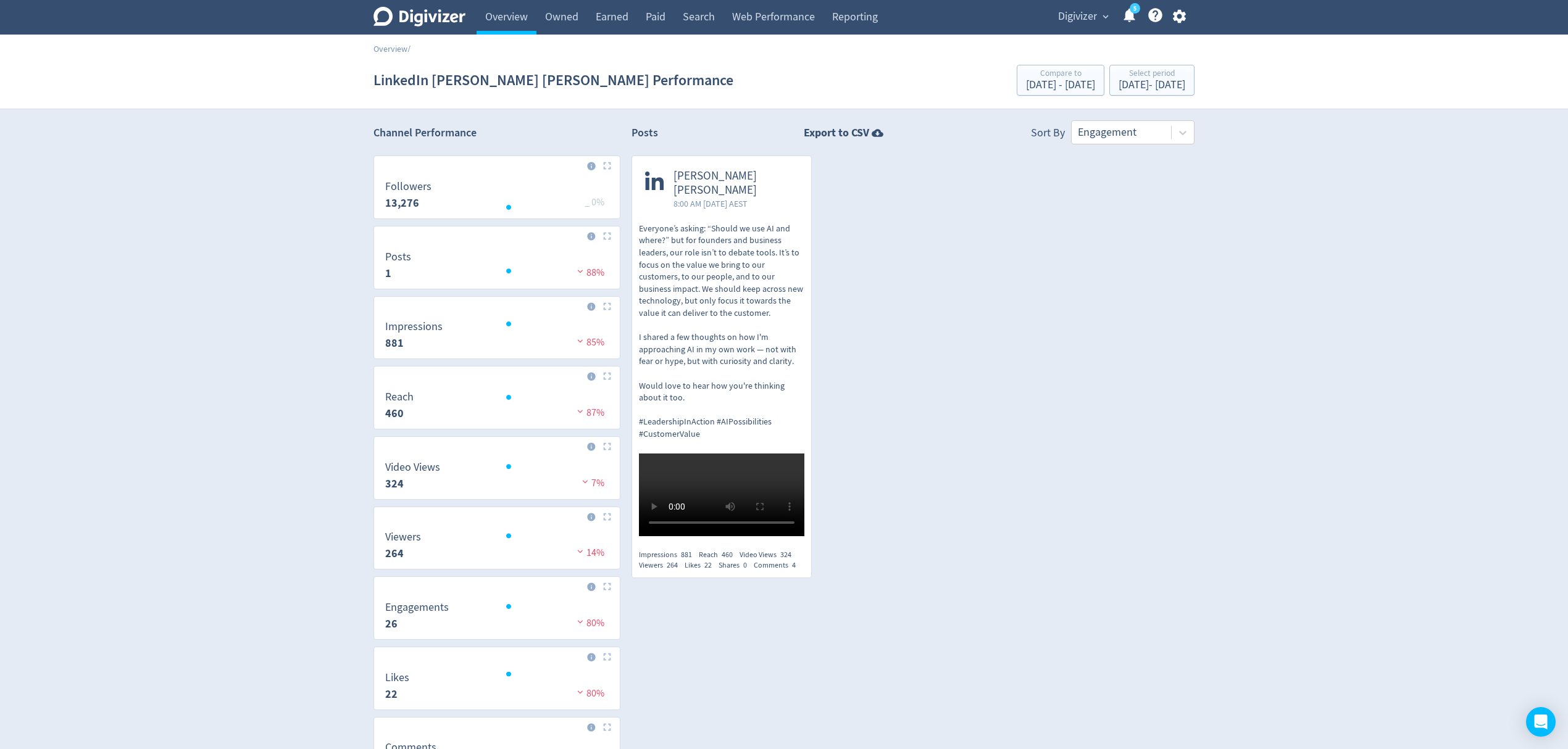
click at [720, 330] on p "Everyone’s asking: “Should we use AI and where?” but for founders and business …" at bounding box center [722, 332] width 166 height 218
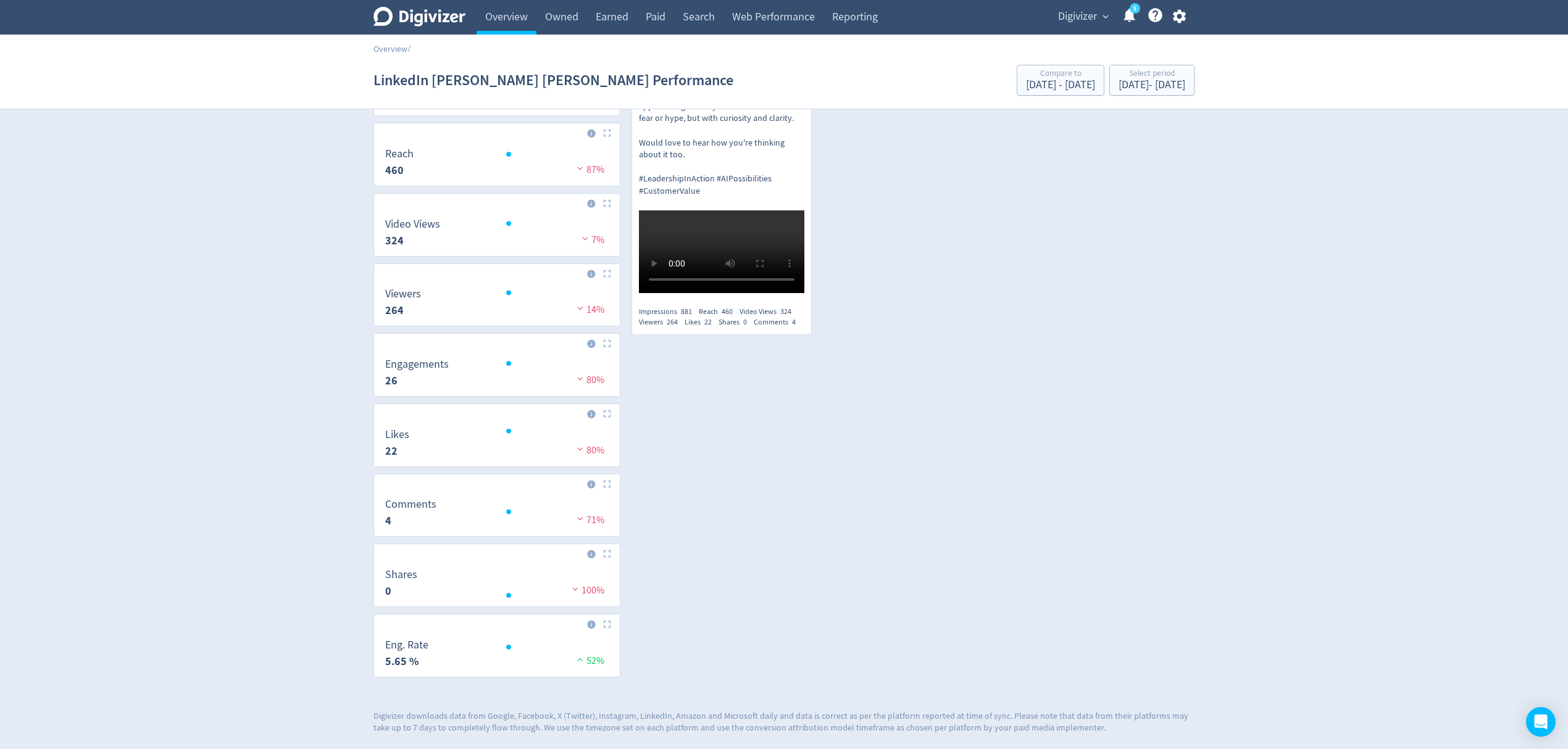
scroll to position [252, 0]
click at [858, 19] on link "Reporting" at bounding box center [855, 17] width 63 height 35
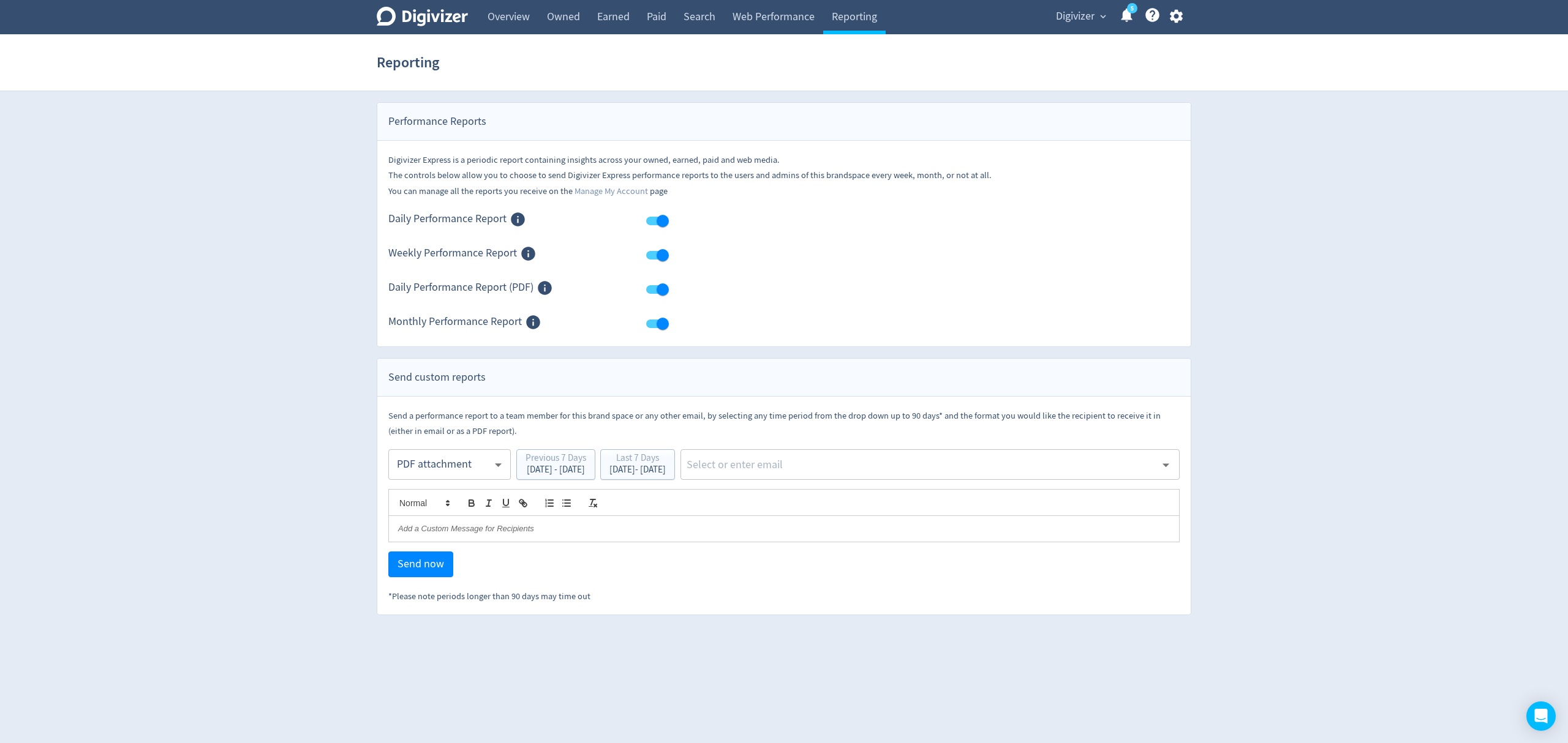
click at [437, 464] on body "Digivizer Logo Mark Digivizer Logo Overview Owned Earned Paid Search Web Perfor…" at bounding box center [784, 308] width 1568 height 616
click at [434, 527] on div "PDF attachment" at bounding box center [449, 523] width 102 height 27
click at [665, 473] on div "Oct 8, 2025 - Oct 14, 2025" at bounding box center [637, 470] width 56 height 9
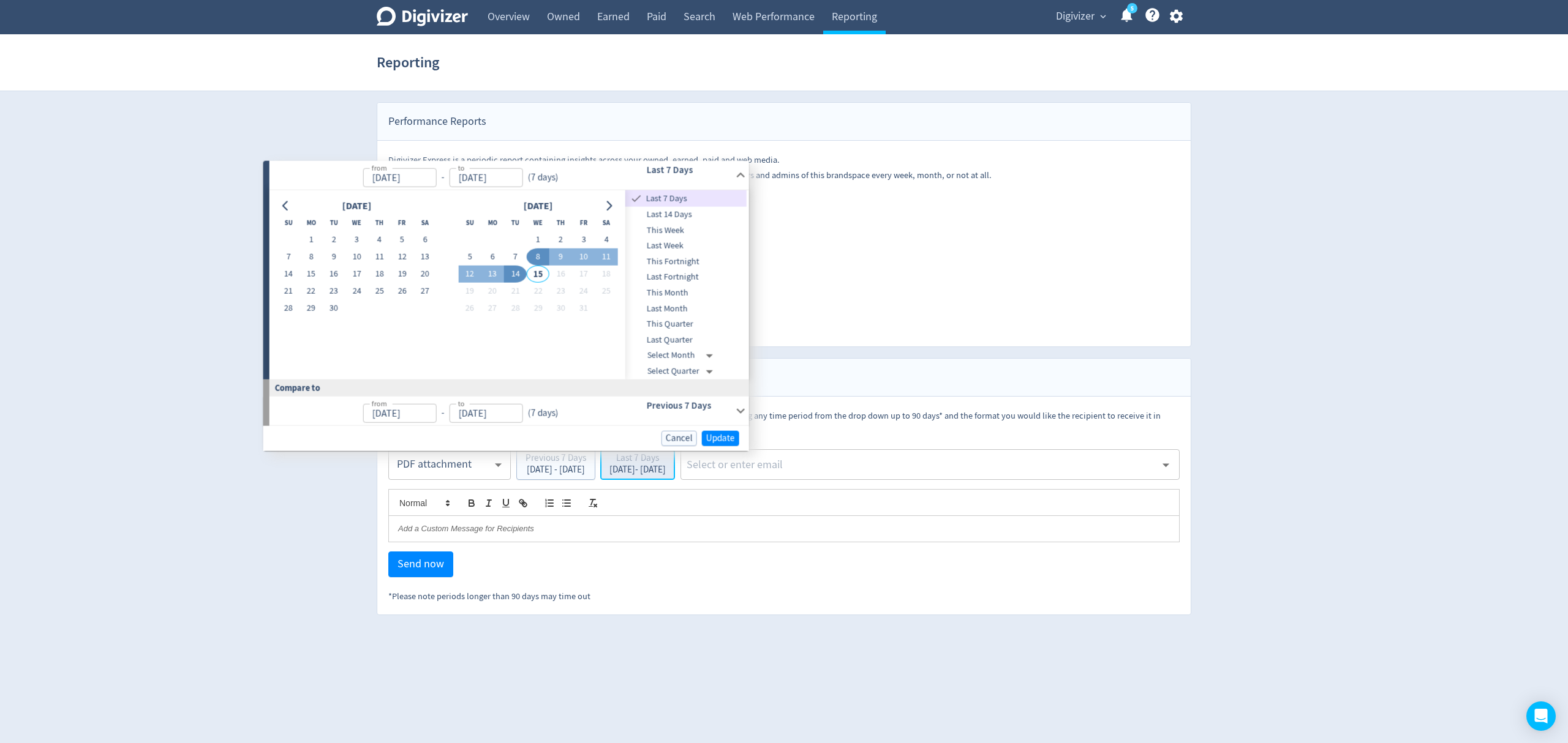
type input "Oct 08, 2025"
type input "[DATE]"
type input "Oct 01, 2025"
type input "Oct 07, 2025"
click at [285, 206] on icon "Go to previous month" at bounding box center [286, 206] width 10 height 10
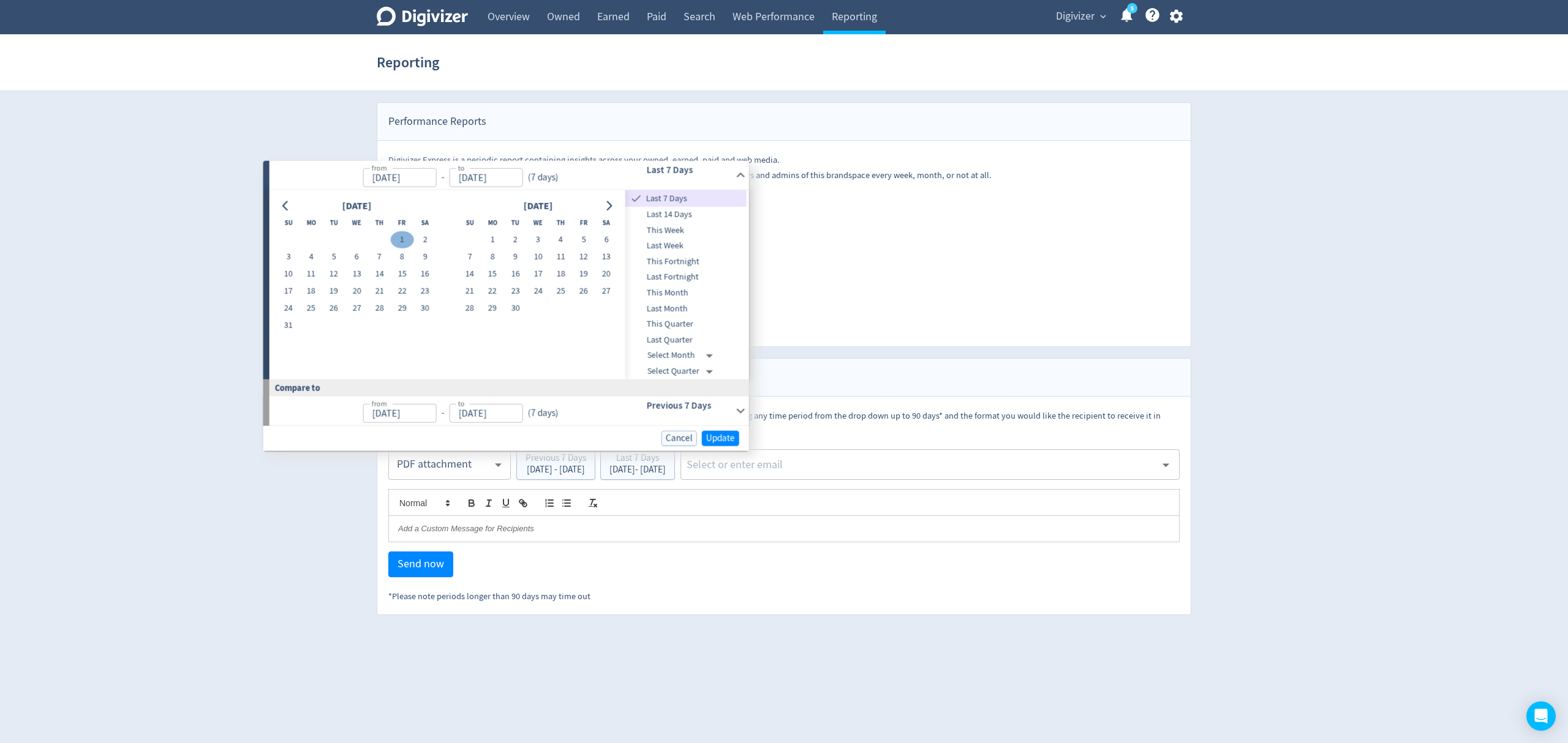
click at [402, 232] on button "1" at bounding box center [402, 240] width 22 height 17
type input "Aug 01, 2025"
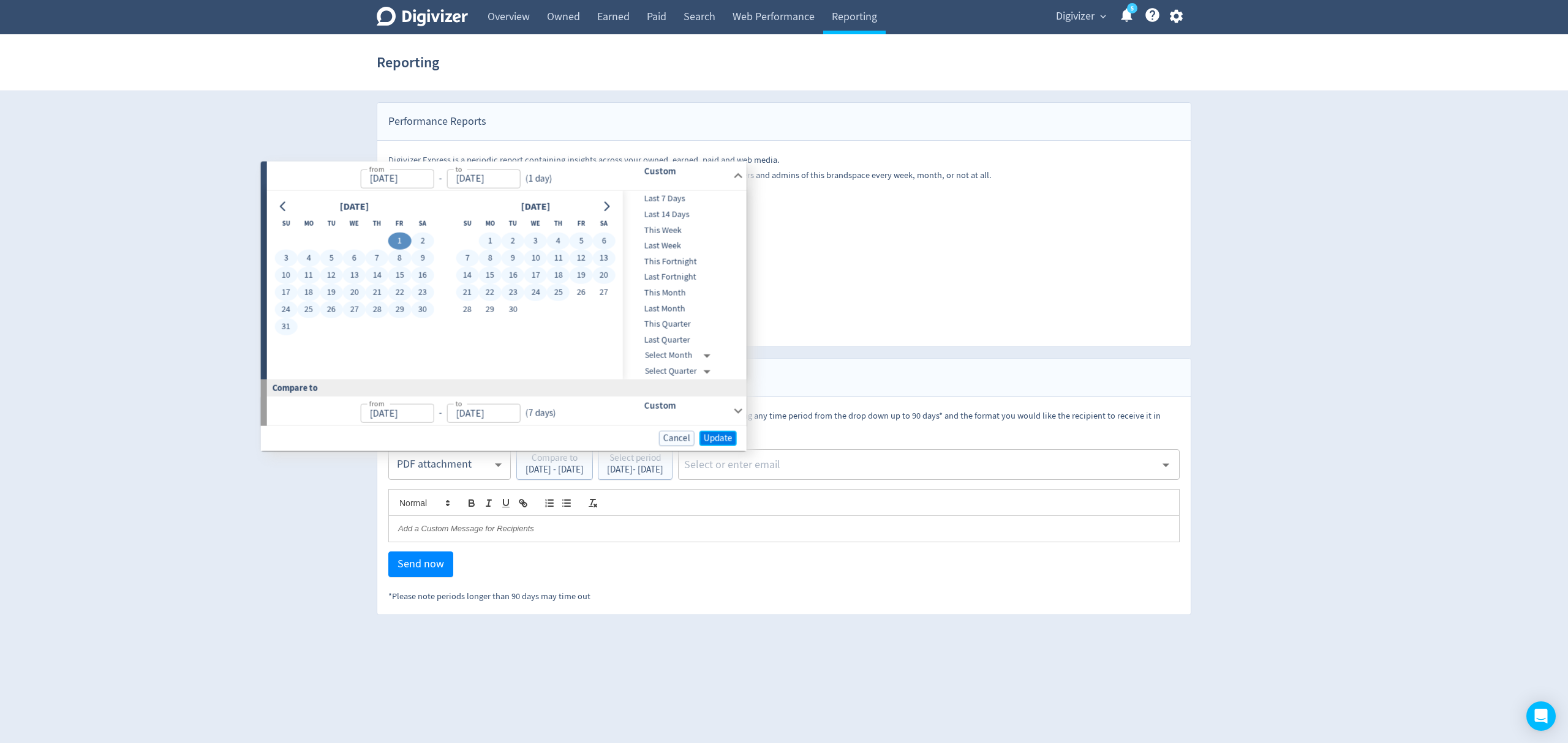
click at [706, 431] on button "Update" at bounding box center [717, 438] width 38 height 15
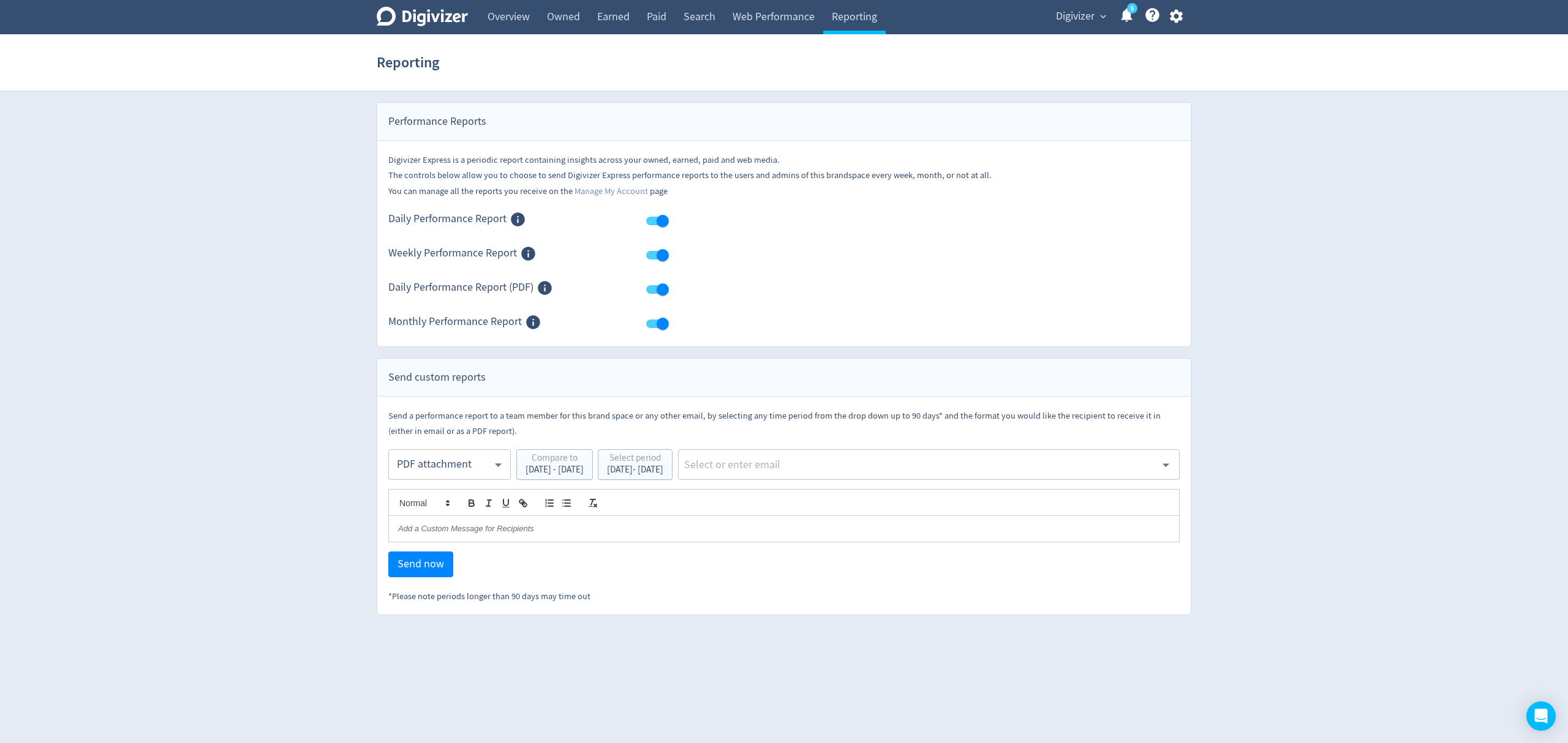
click at [785, 459] on input "text" at bounding box center [919, 464] width 473 height 18
type input "malyn"
click at [813, 499] on li "[EMAIL_ADDRESS][PERSON_NAME][DOMAIN_NAME]" at bounding box center [965, 499] width 427 height 24
click at [416, 568] on span "Send now" at bounding box center [421, 564] width 46 height 11
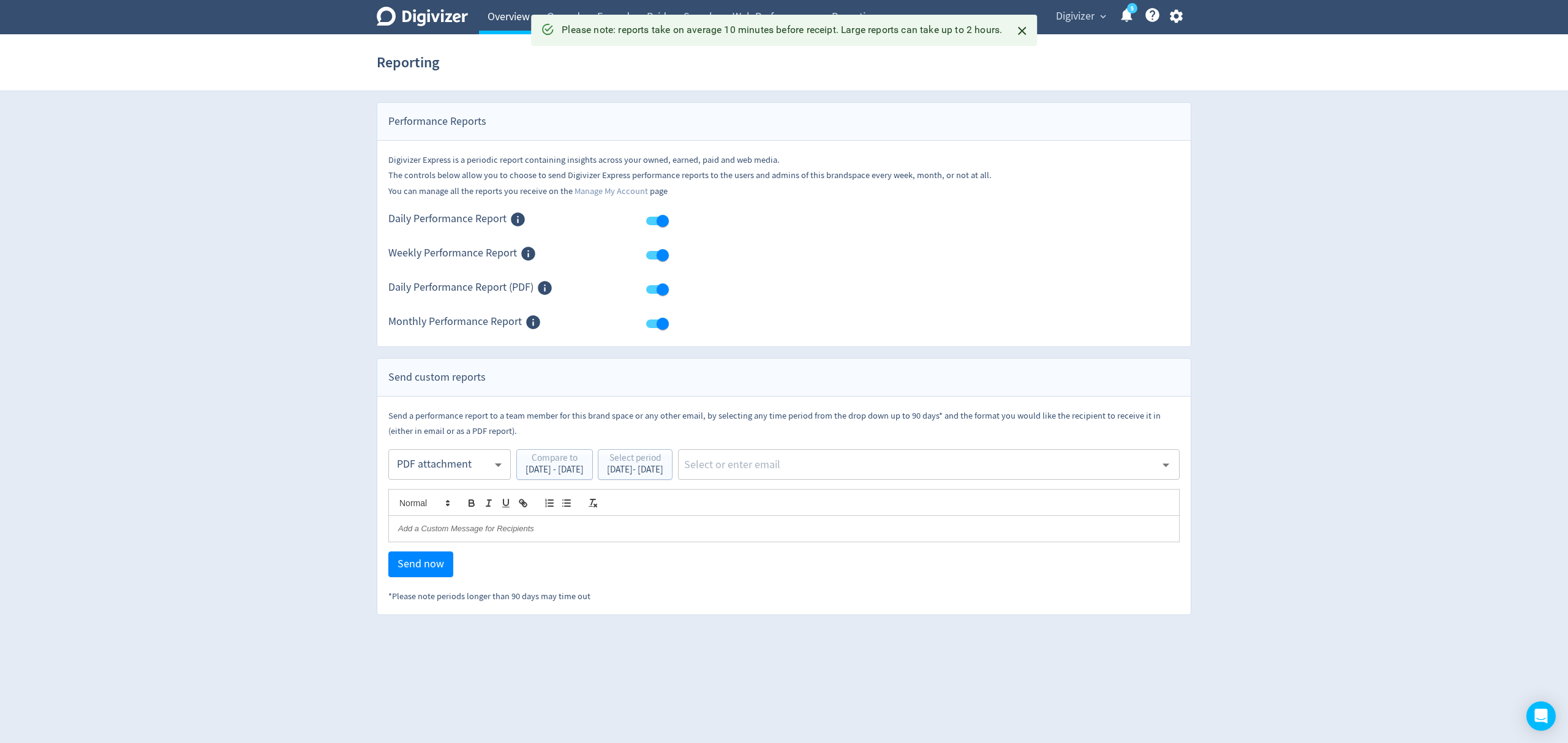
click at [497, 18] on link "Overview" at bounding box center [508, 17] width 59 height 34
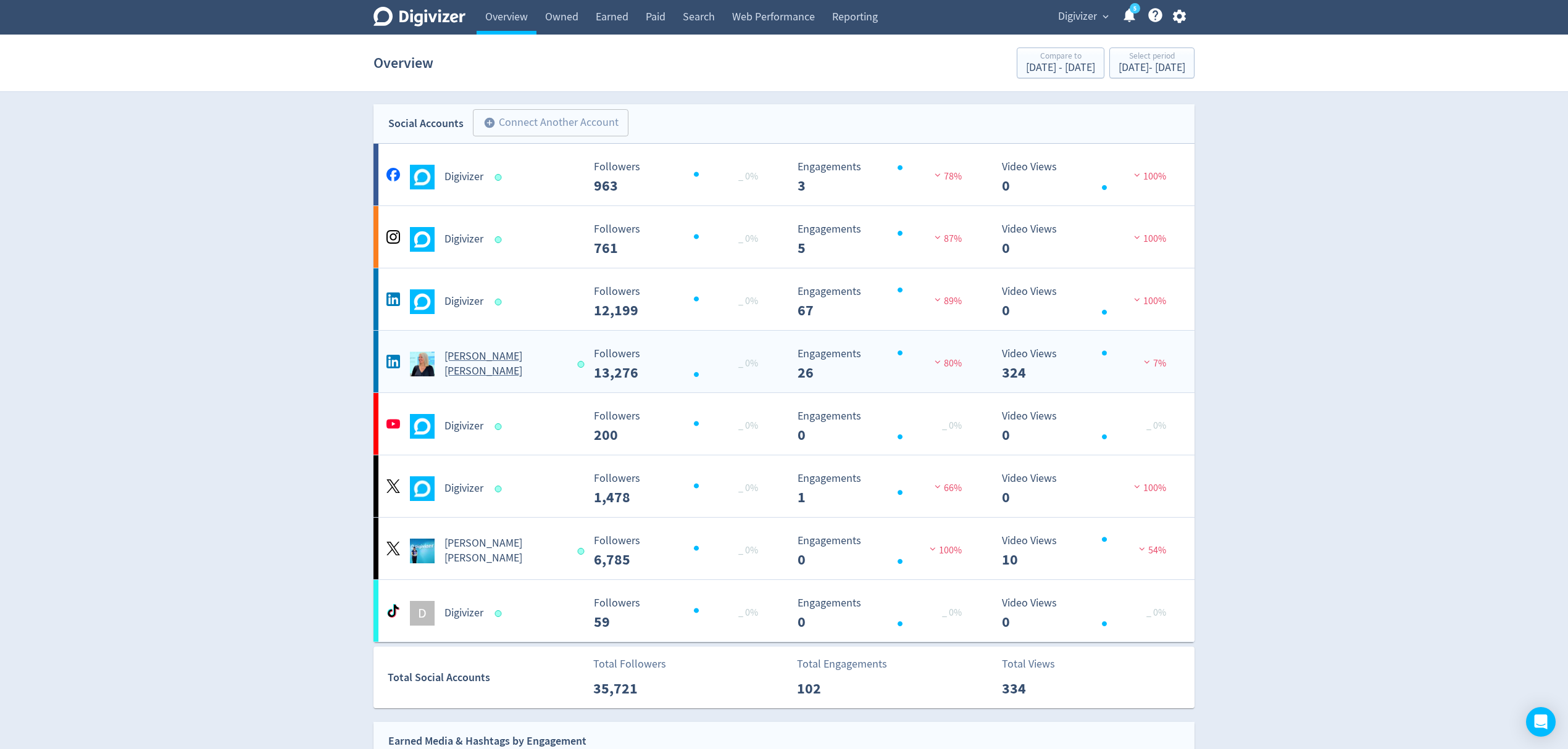
drag, startPoint x: 558, startPoint y: 377, endPoint x: 569, endPoint y: 343, distance: 35.7
click at [558, 377] on Russo-platform2 "Emma Lo Russo Created with Highcharts 10.3.3 Followers 13,276 _ 0% Created with…" at bounding box center [784, 361] width 821 height 61
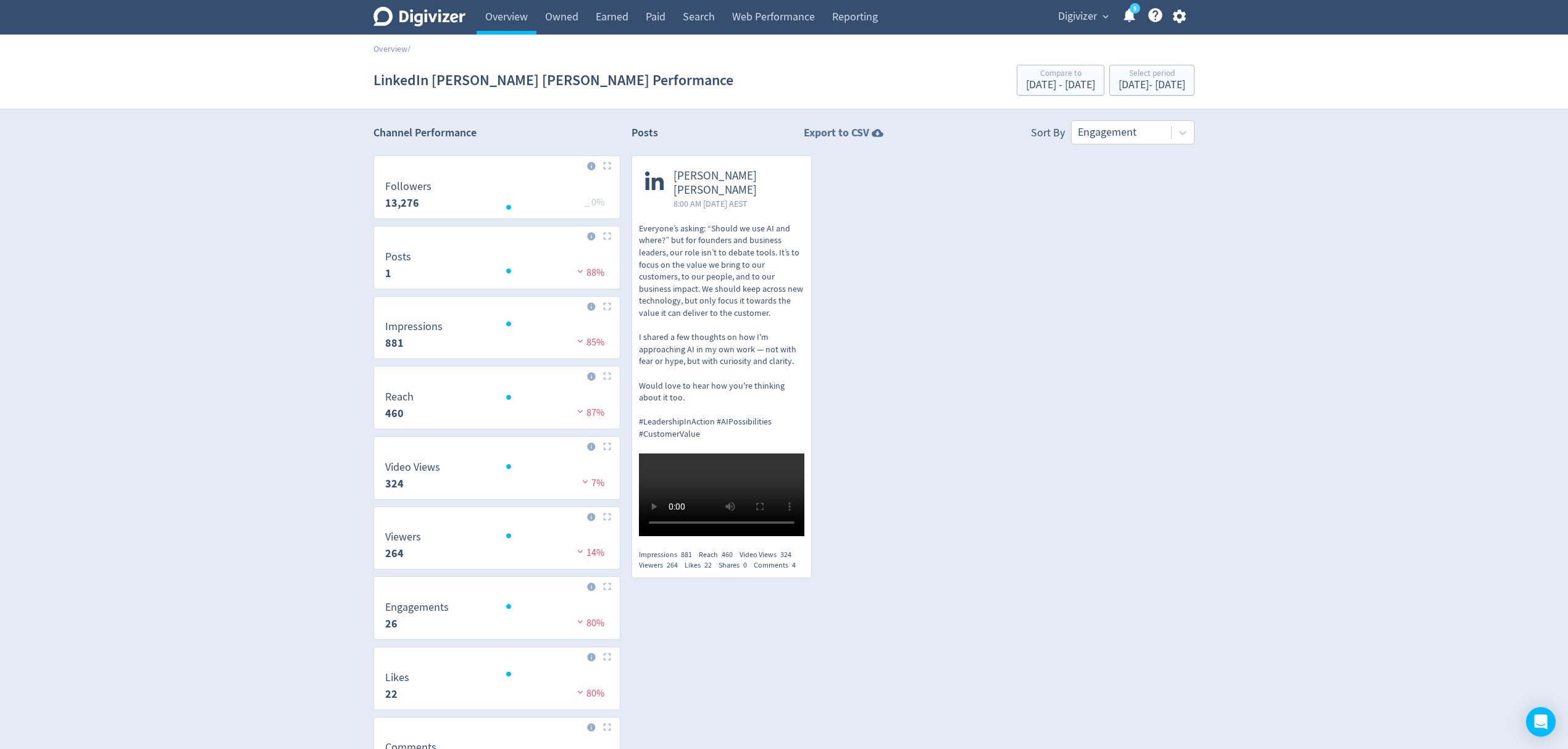
click at [835, 134] on strong "Export to CSV" at bounding box center [837, 133] width 65 height 15
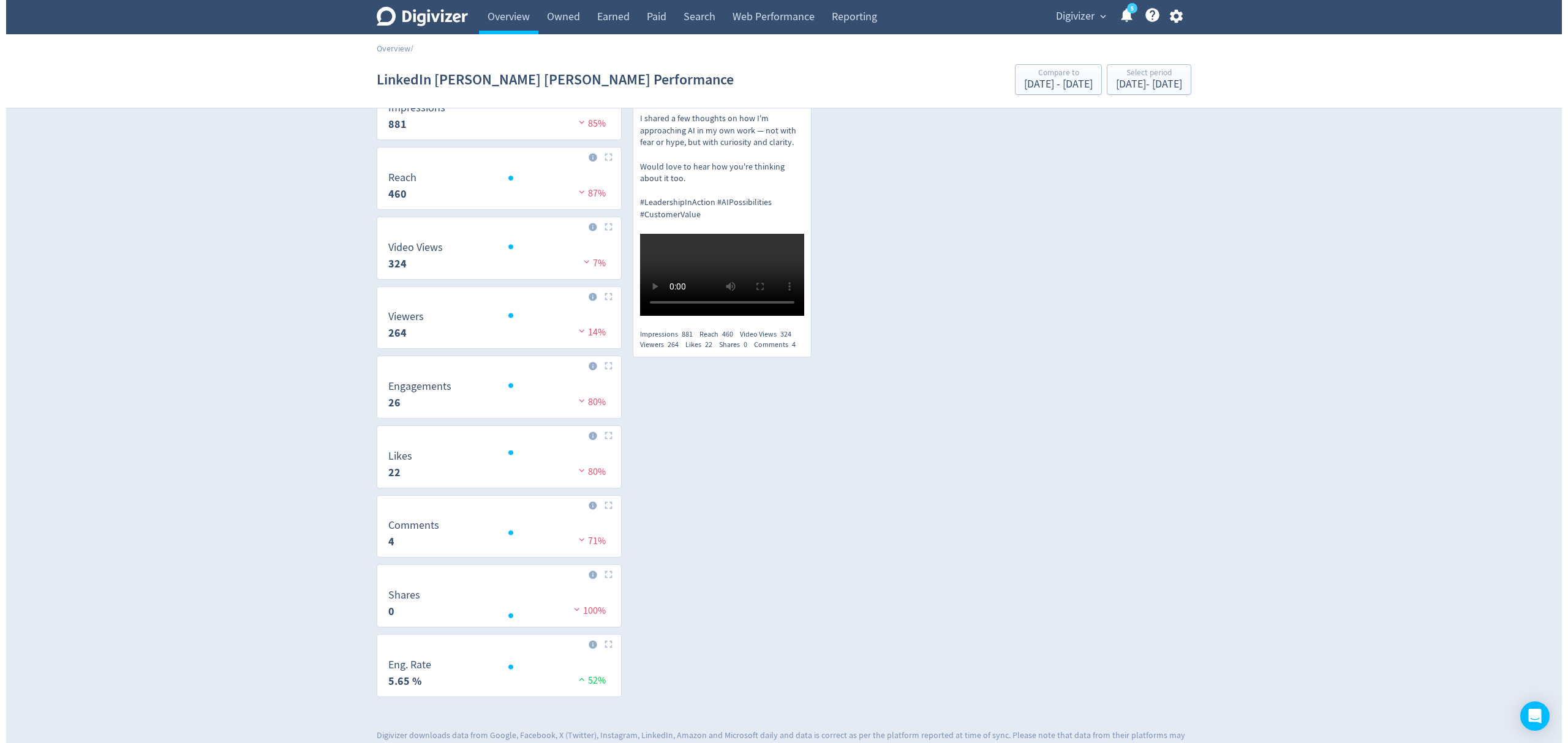
scroll to position [245, 0]
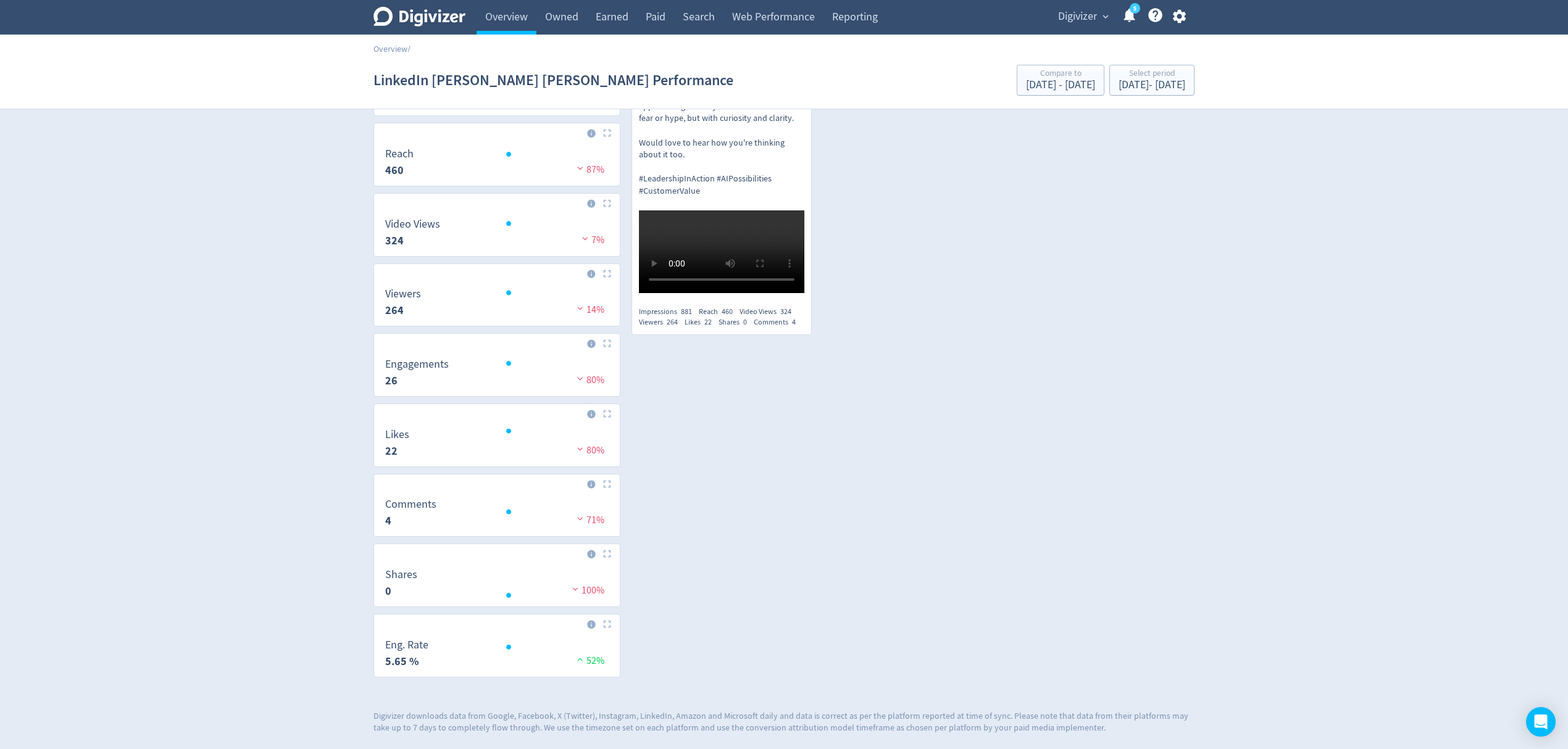
drag, startPoint x: 1183, startPoint y: 14, endPoint x: 1188, endPoint y: 26, distance: 13.0
click at [1183, 14] on icon "button" at bounding box center [1179, 16] width 13 height 14
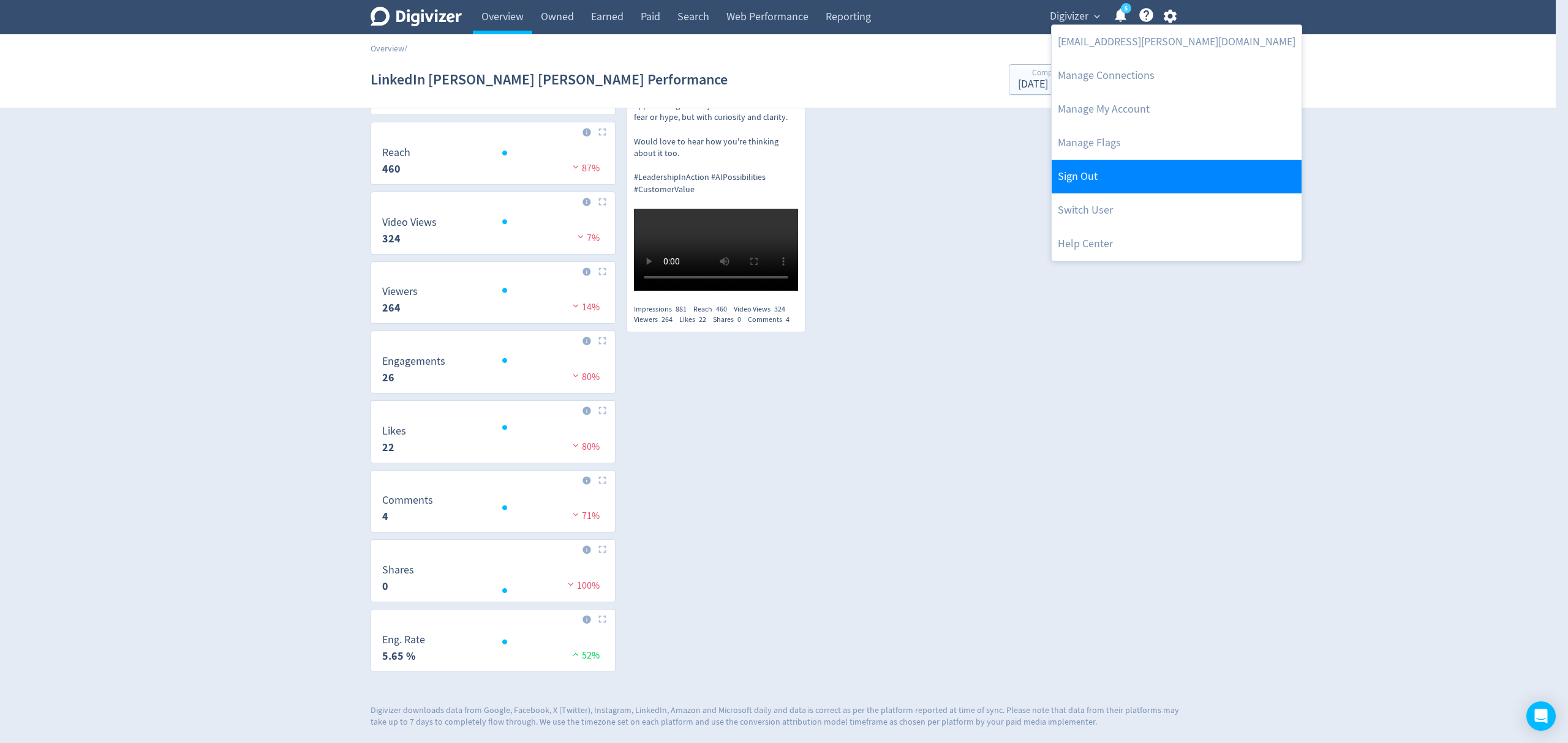
click at [1097, 172] on link "Sign Out" at bounding box center [1177, 176] width 250 height 34
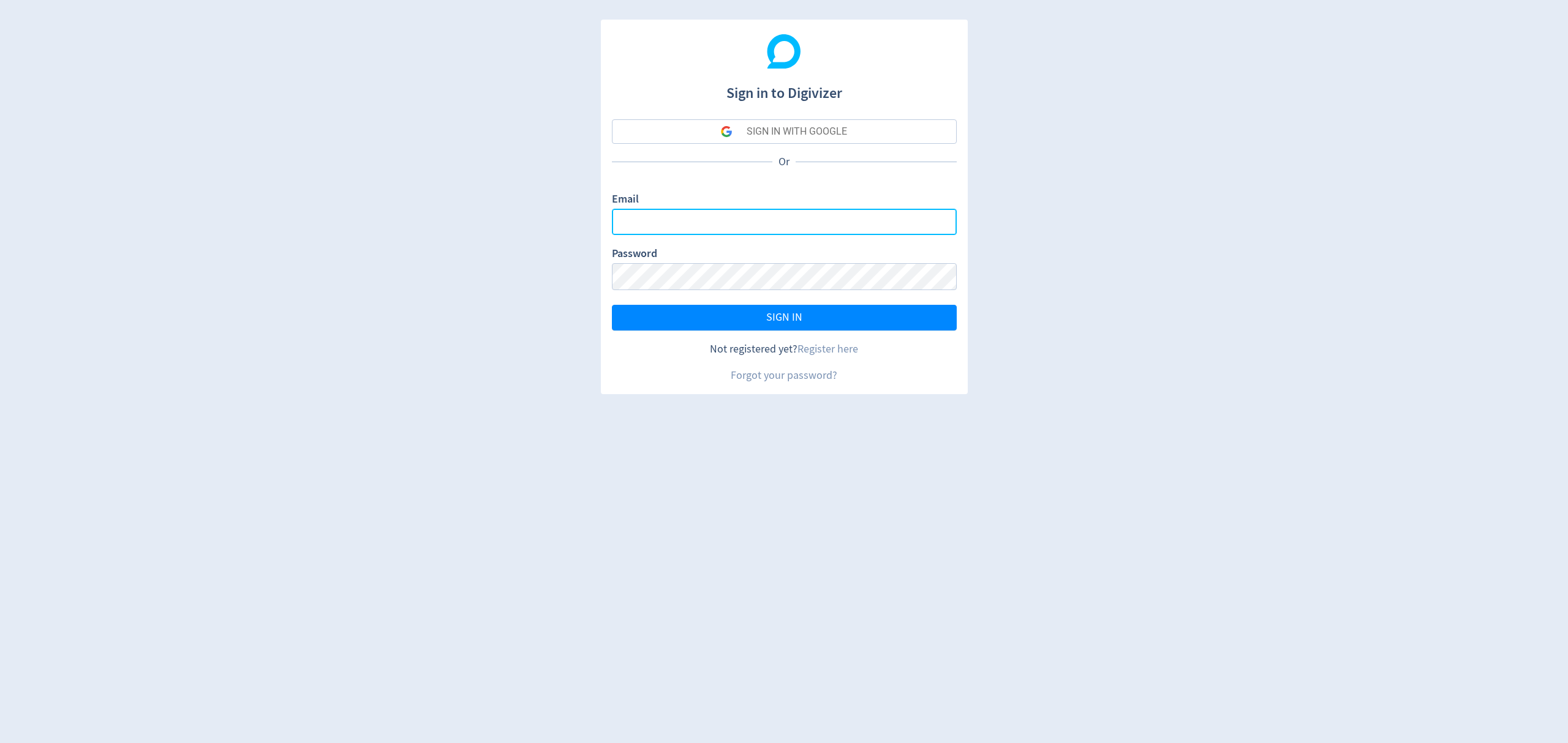
type input "[EMAIL_ADDRESS][PERSON_NAME][DOMAIN_NAME]"
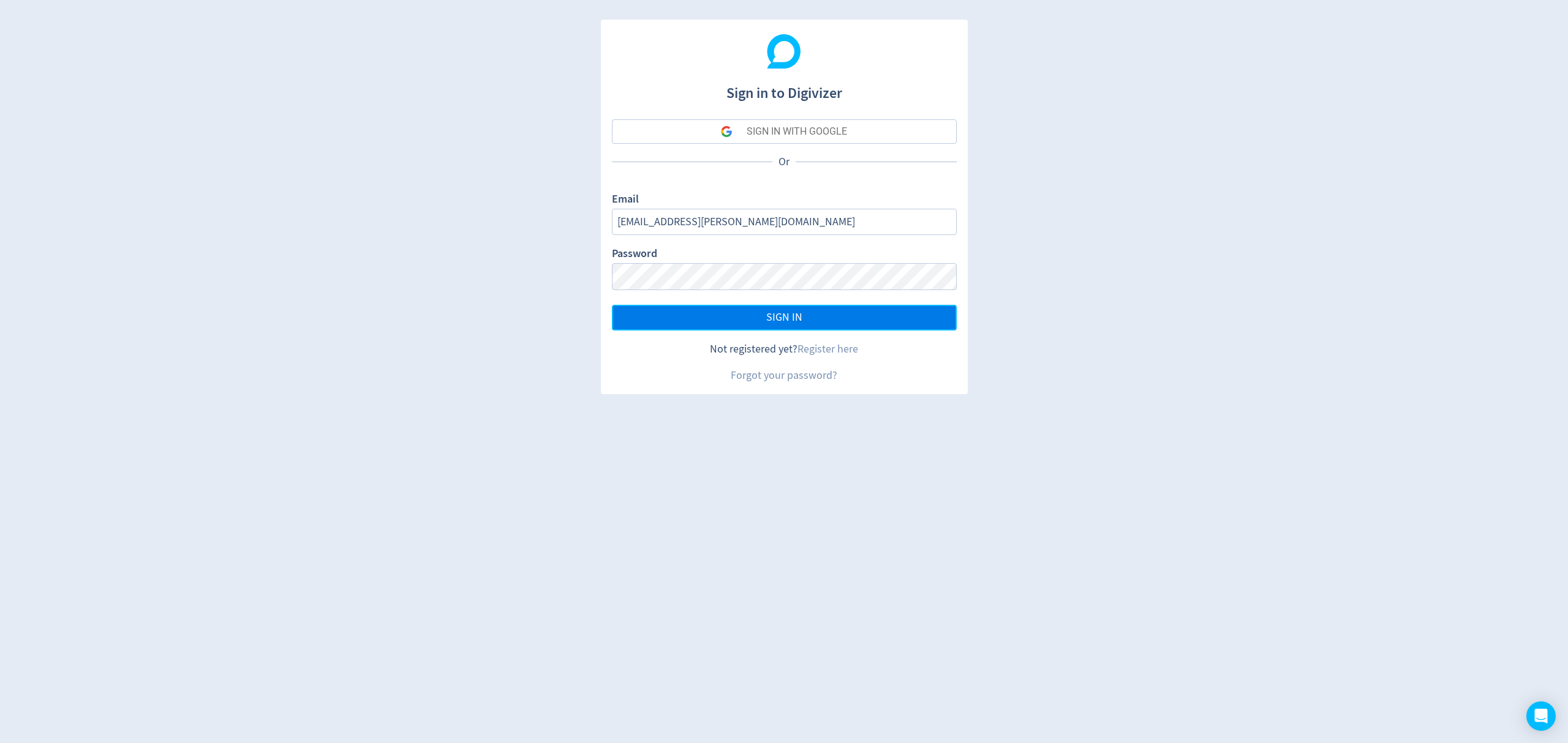
click at [717, 310] on button "SIGN IN" at bounding box center [784, 317] width 345 height 26
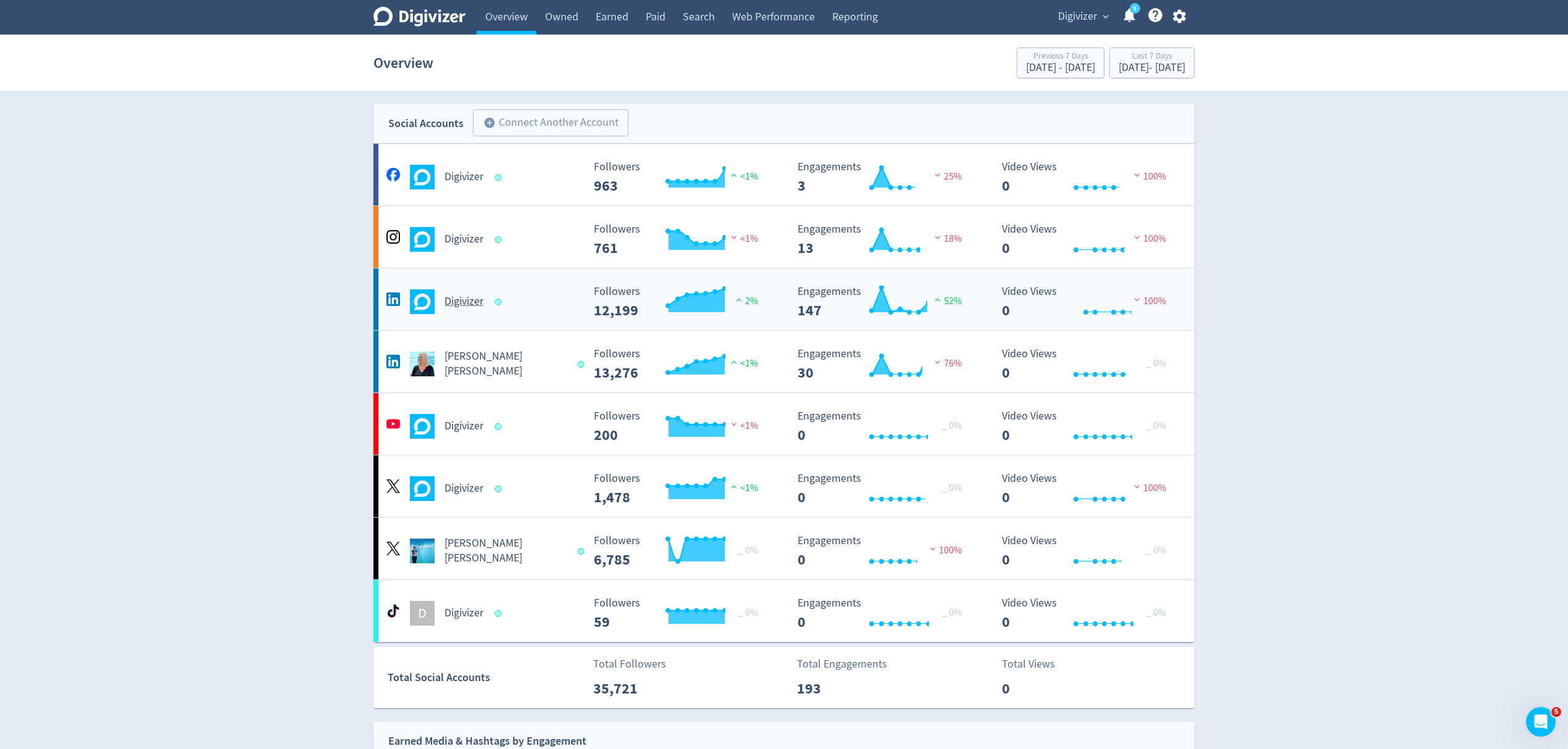
drag, startPoint x: 562, startPoint y: 367, endPoint x: 610, endPoint y: 287, distance: 93.3
click at [562, 367] on div "[PERSON_NAME] [PERSON_NAME]" at bounding box center [483, 364] width 200 height 30
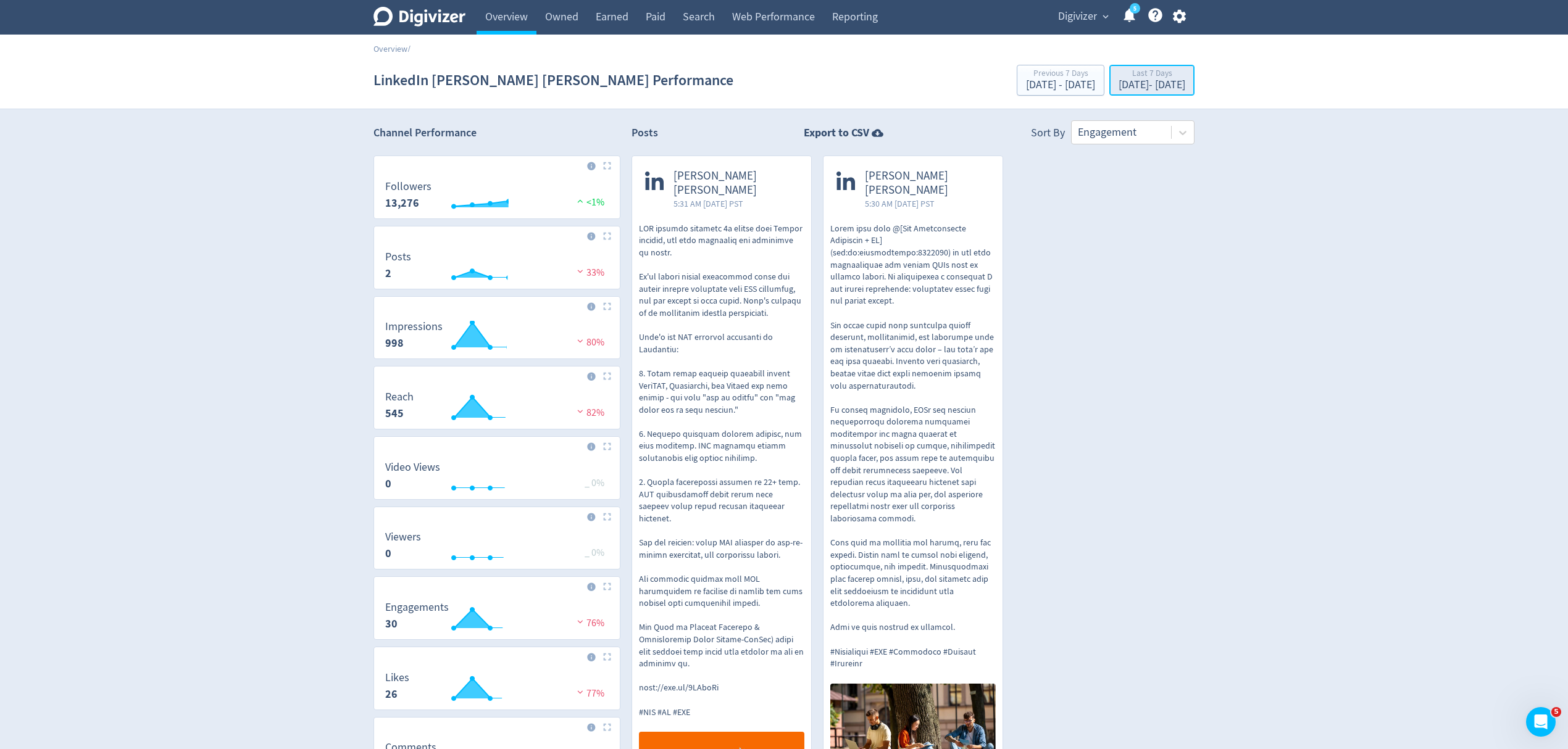
click at [1123, 82] on div "Oct 8, 2025 - Oct 14, 2025" at bounding box center [1152, 86] width 66 height 11
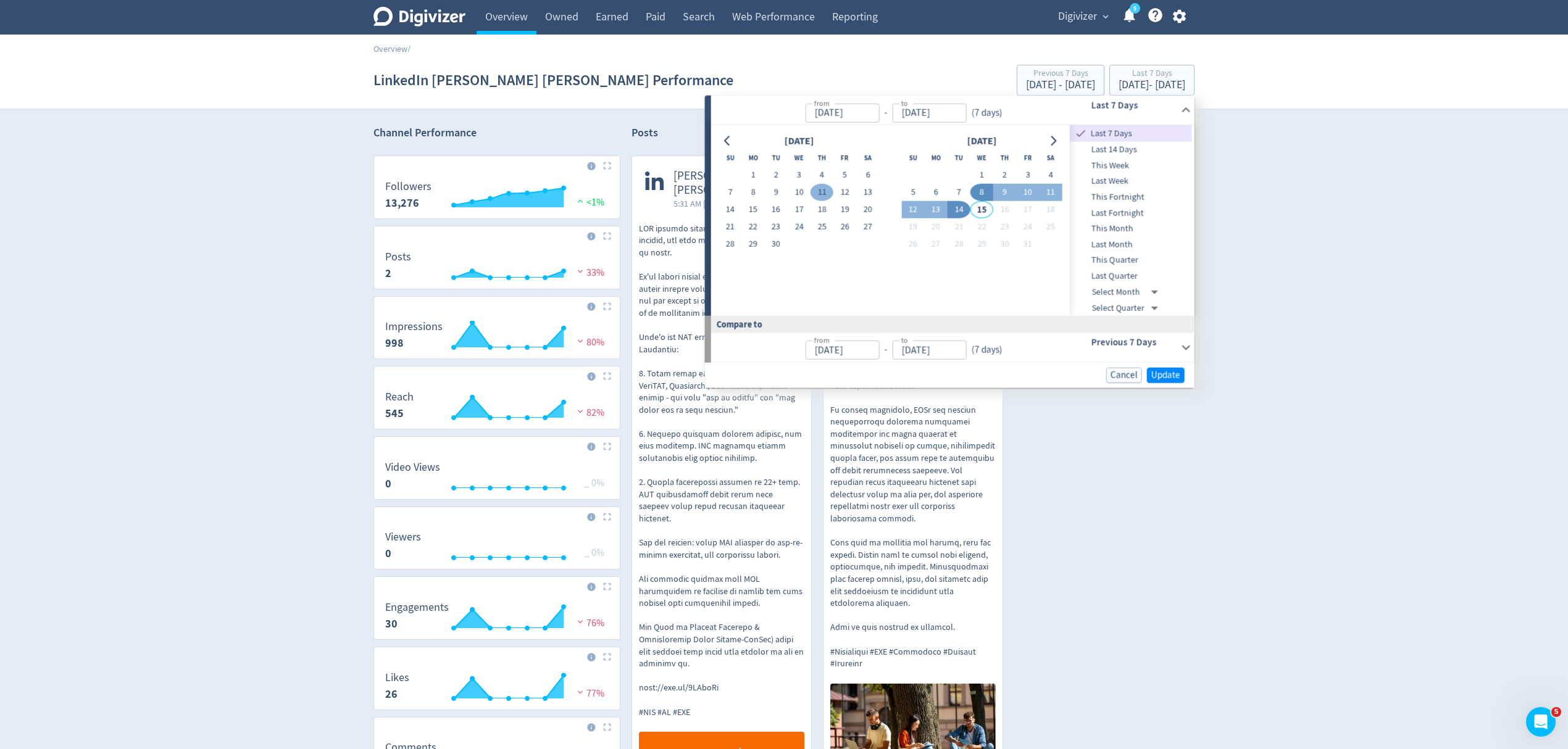
click at [823, 195] on button "11" at bounding box center [822, 192] width 23 height 17
type input "Sep 11, 2025"
click at [1161, 376] on span "Update" at bounding box center [1166, 374] width 29 height 9
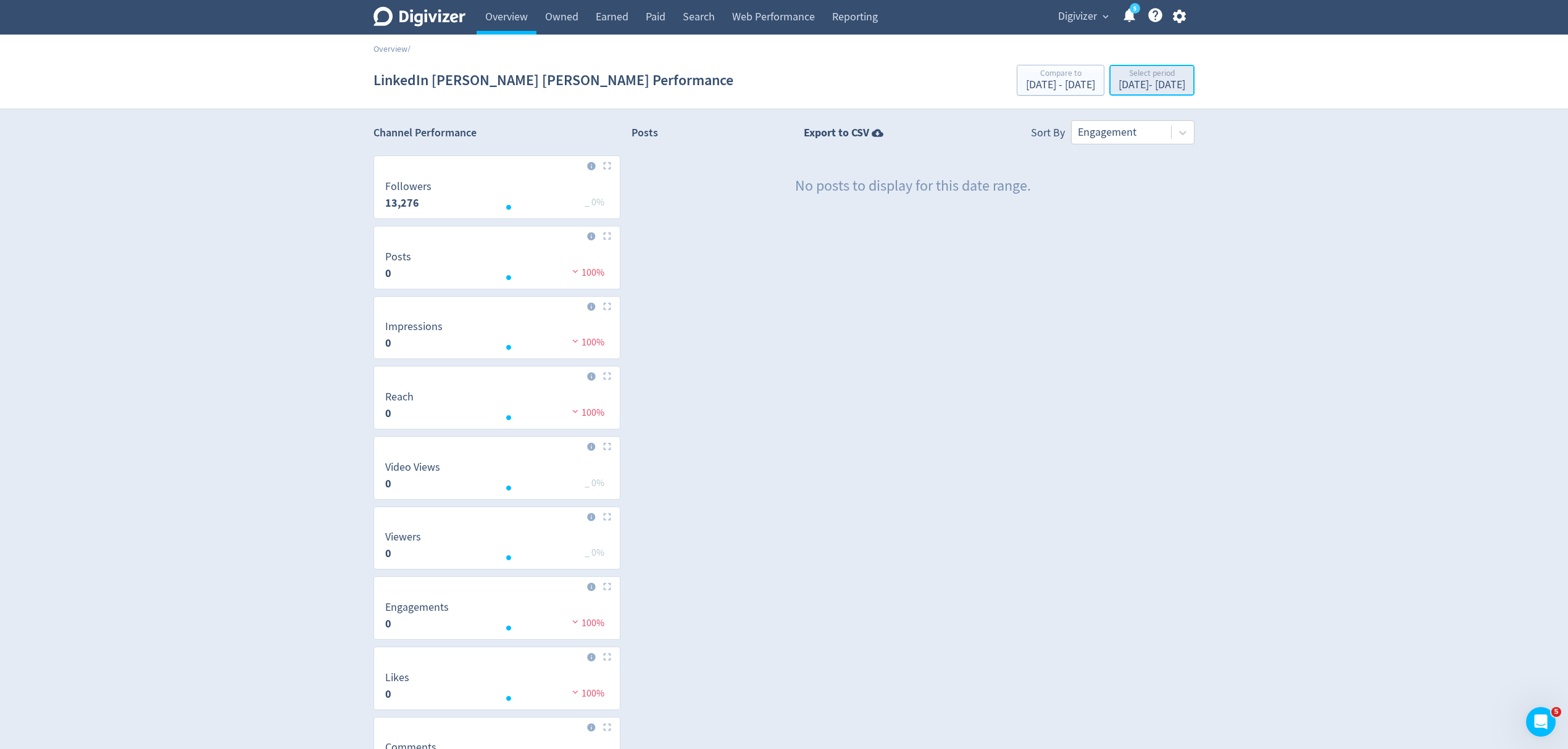
click at [1127, 84] on div "Sep 11, 2025 - Sep 11, 2025" at bounding box center [1152, 86] width 66 height 11
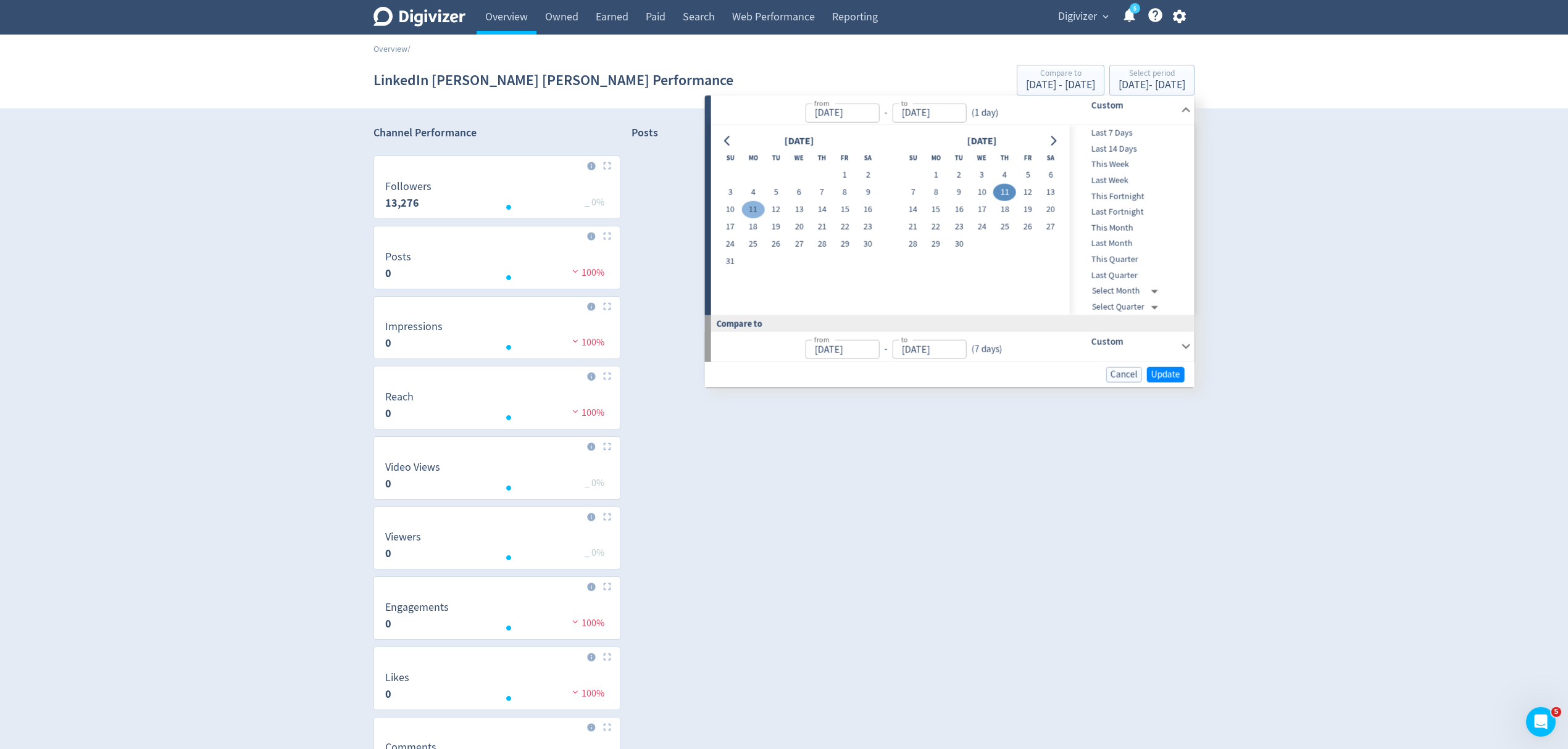
click at [757, 208] on button "11" at bounding box center [752, 209] width 23 height 17
type input "Aug 11, 2025"
click at [1172, 377] on span "Update" at bounding box center [1166, 374] width 29 height 9
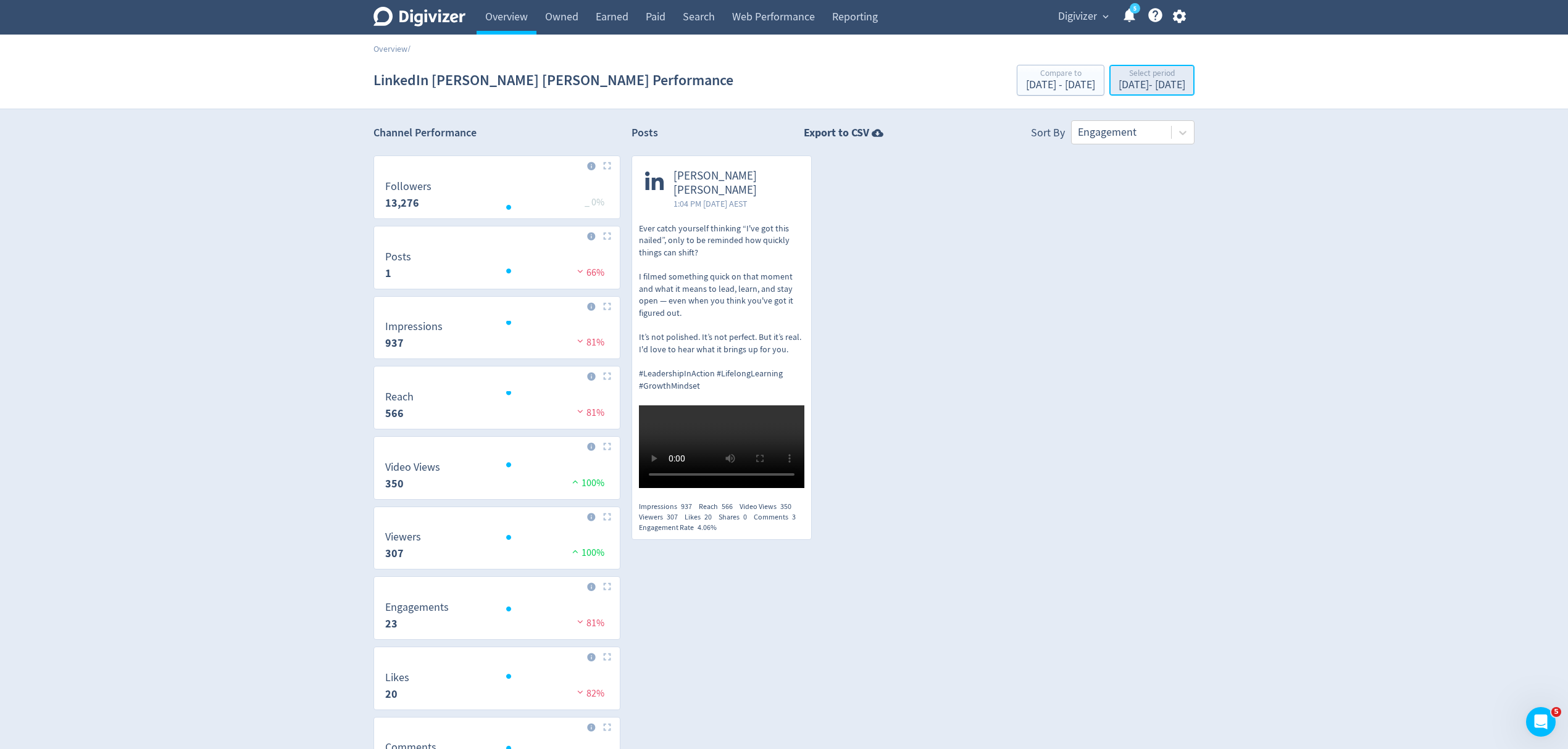
click at [1126, 85] on div "Aug 11, 2025 - Aug 11, 2025" at bounding box center [1152, 86] width 66 height 11
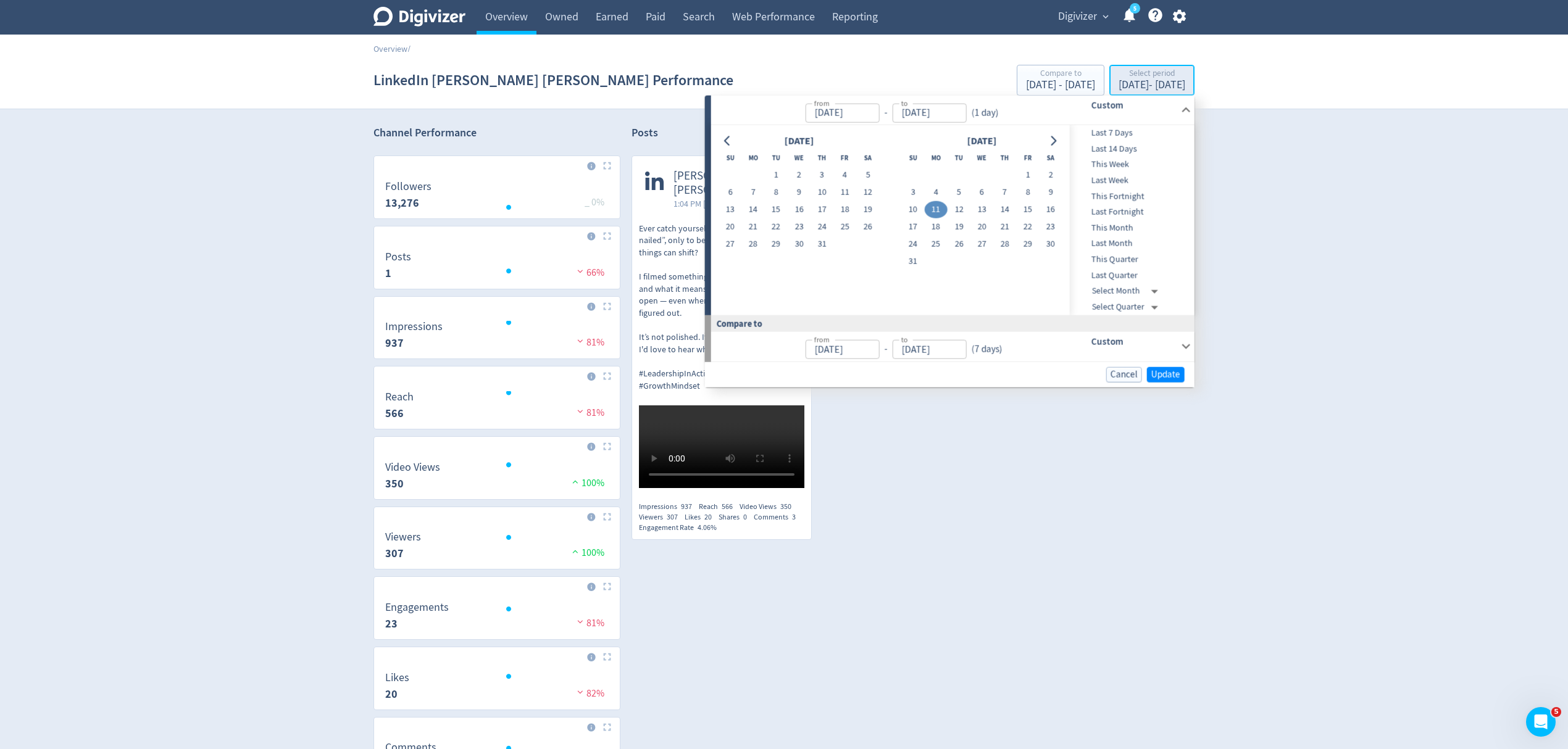
type input "Aug 11, 2025"
type input "Oct 01, 2025"
type input "Oct 07, 2025"
click at [1027, 175] on button "1" at bounding box center [1027, 175] width 23 height 17
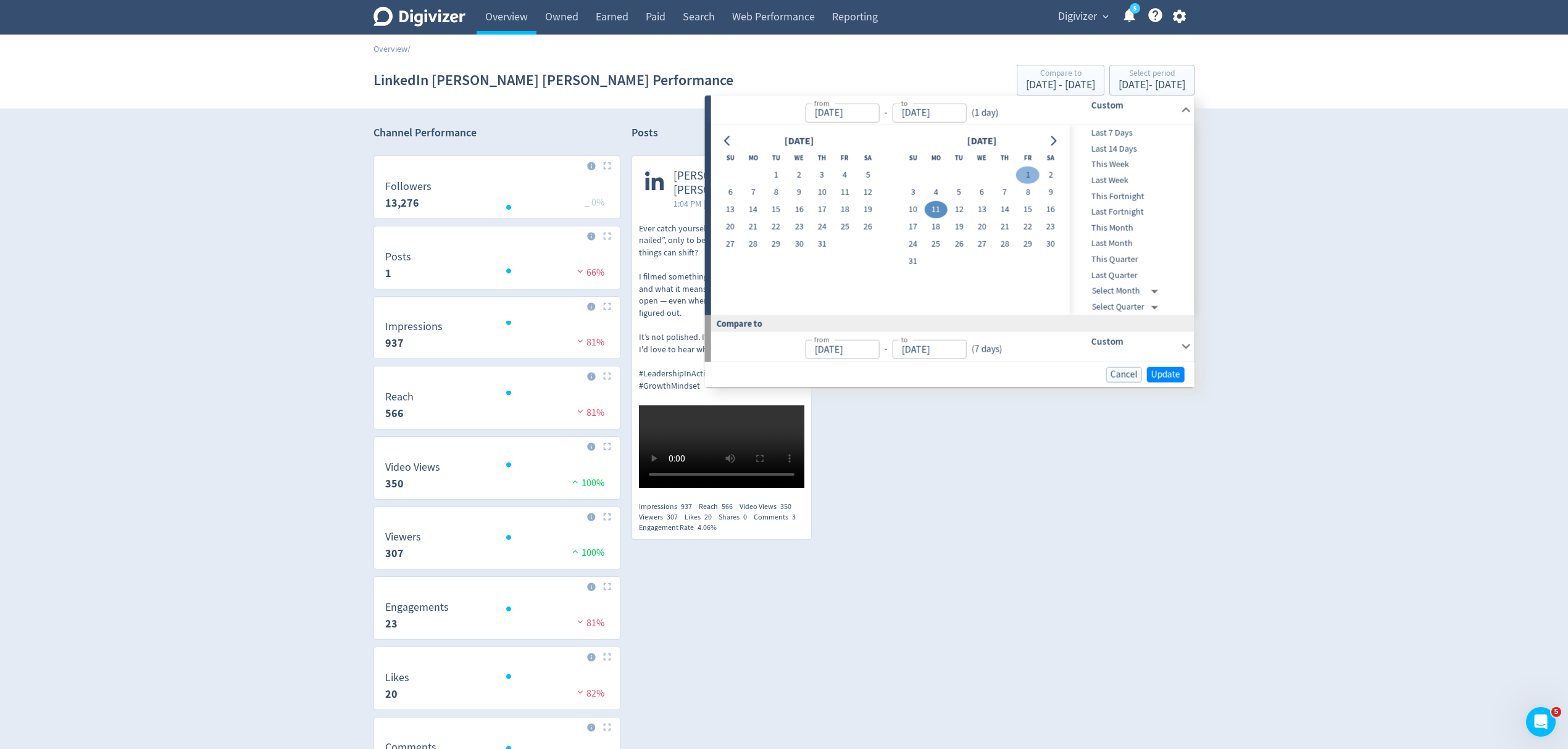
type input "Aug 01, 2025"
click at [1165, 377] on span "Update" at bounding box center [1166, 374] width 29 height 9
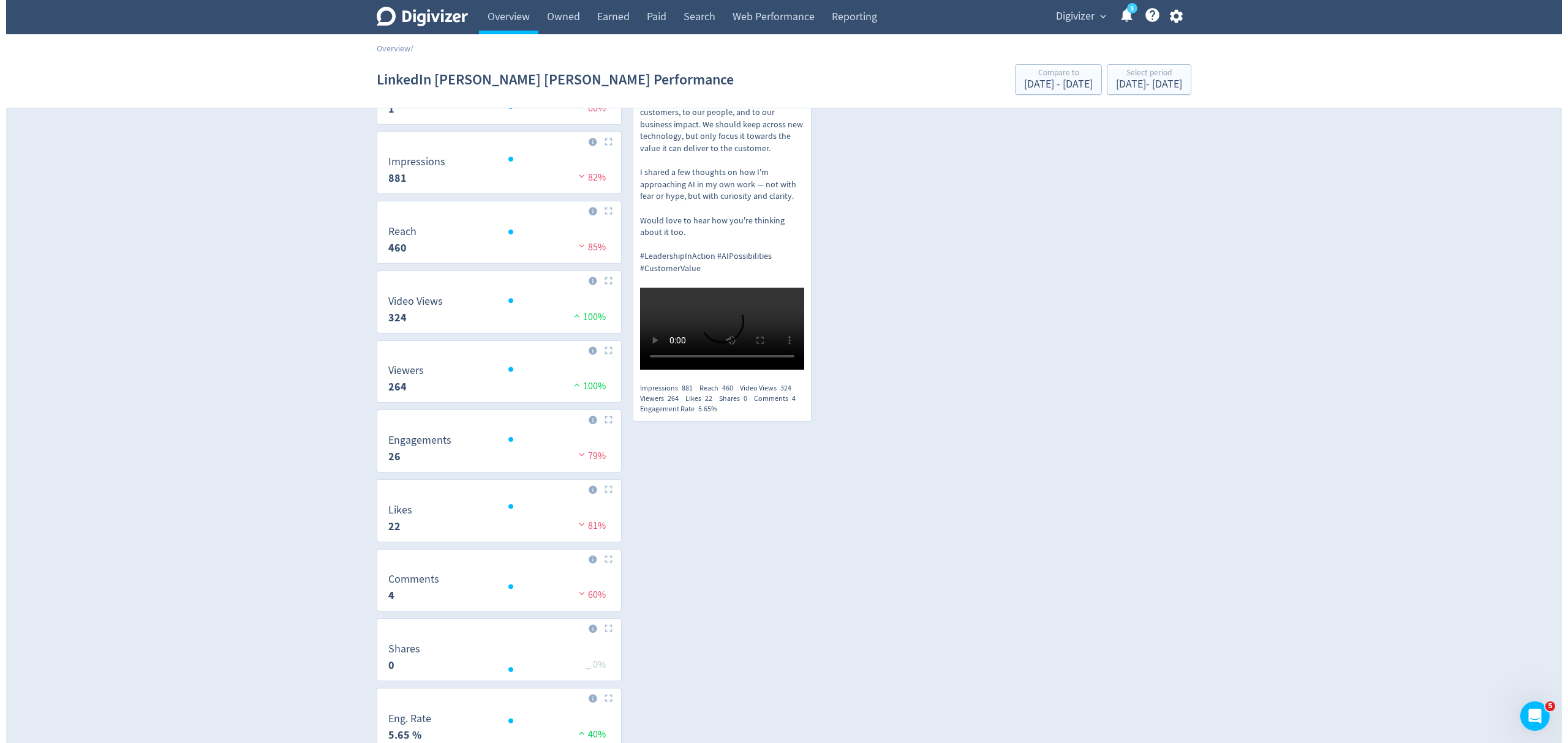
scroll to position [163, 0]
click at [1166, 16] on icon "button" at bounding box center [1170, 16] width 13 height 14
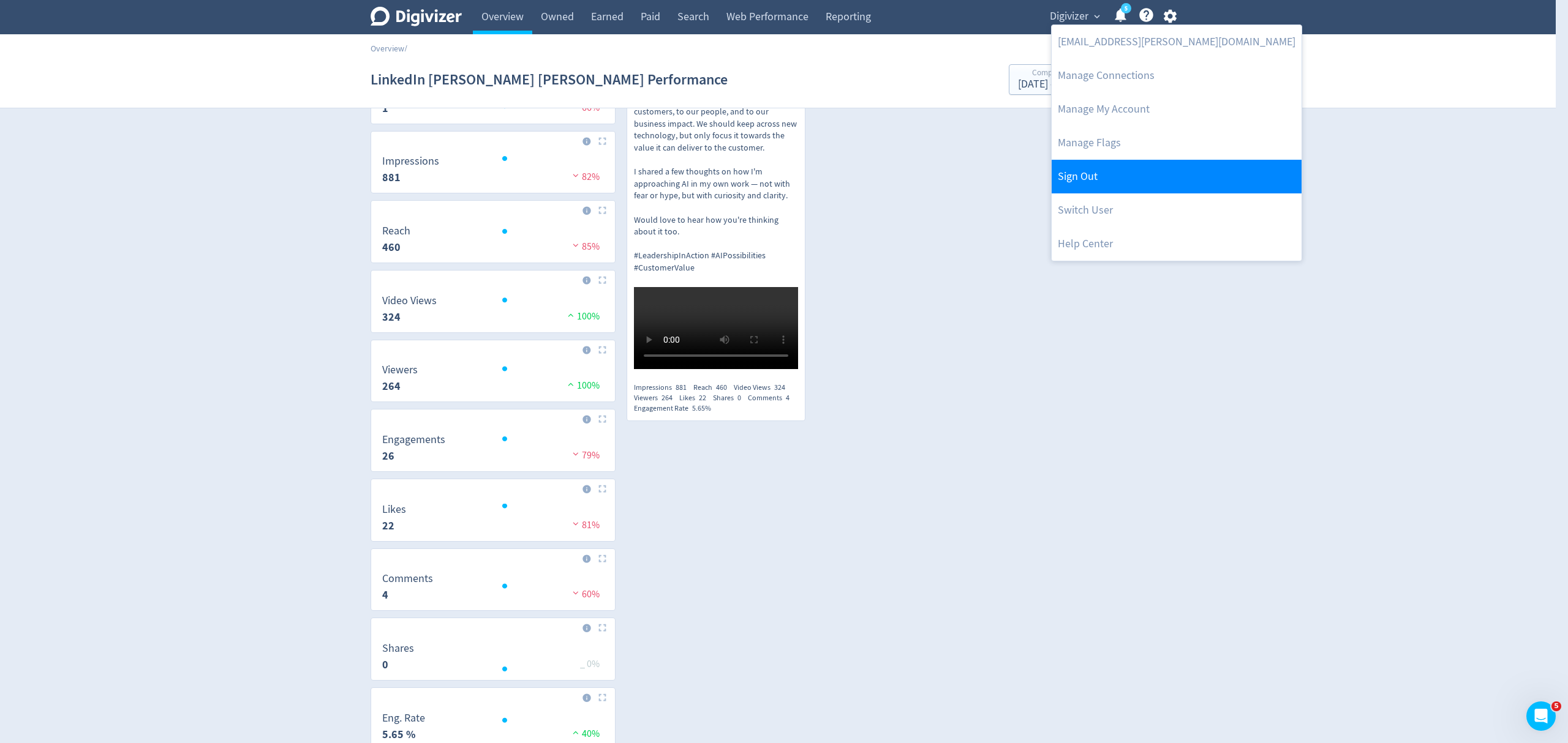
click at [1109, 174] on link "Sign Out" at bounding box center [1177, 176] width 250 height 34
